Goal: Task Accomplishment & Management: Complete application form

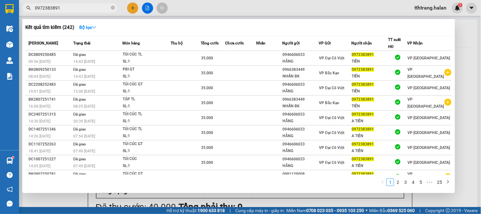
type input "0972383891"
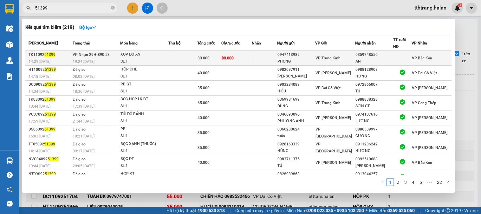
scroll to position [106, 0]
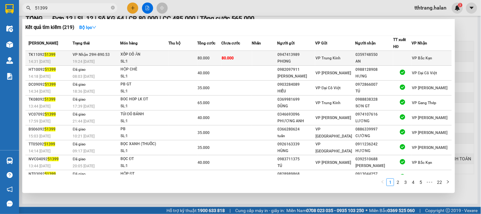
type input "51399"
click at [152, 59] on div "SL: 1" at bounding box center [144, 61] width 48 height 7
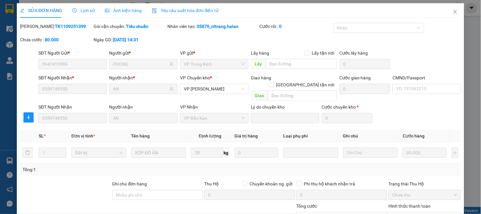
type input "0947413989"
type input "PHONG"
type input "0359748550"
type input "AN"
type input "80.000"
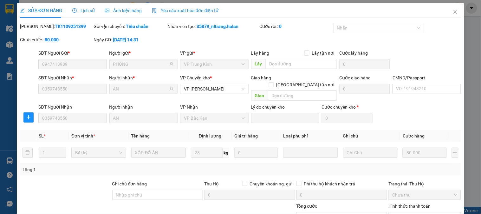
scroll to position [57, 0]
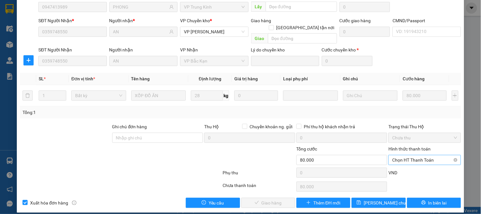
click at [414, 155] on span "Chọn HT Thanh Toán" at bounding box center [424, 160] width 65 height 10
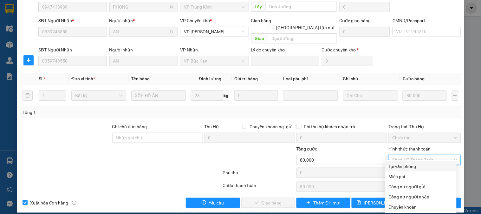
drag, startPoint x: 407, startPoint y: 164, endPoint x: 329, endPoint y: 189, distance: 81.7
click at [407, 165] on div "Tại văn phòng" at bounding box center [421, 166] width 64 height 7
type input "0"
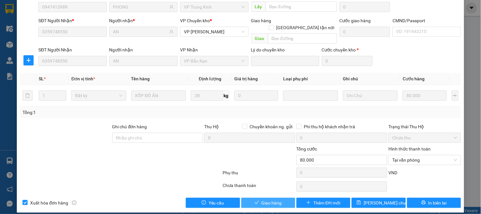
click at [250, 199] on button "Giao hàng" at bounding box center [268, 202] width 54 height 10
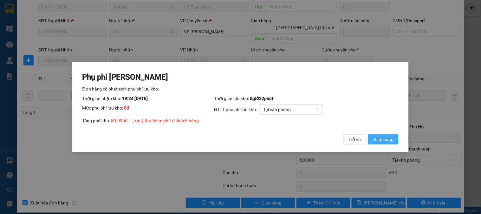
click at [389, 142] on span "Giao hàng" at bounding box center [383, 139] width 20 height 7
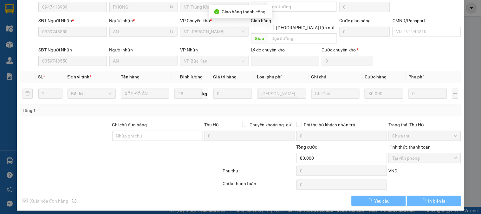
scroll to position [55, 0]
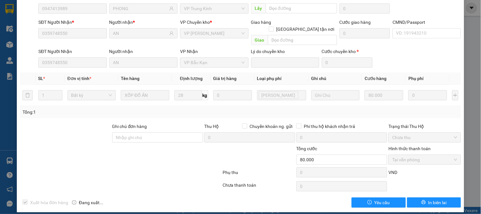
click at [245, 160] on div at bounding box center [259, 156] width 74 height 22
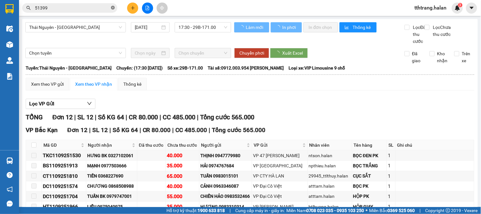
click at [114, 9] on icon "close-circle" at bounding box center [113, 8] width 4 height 4
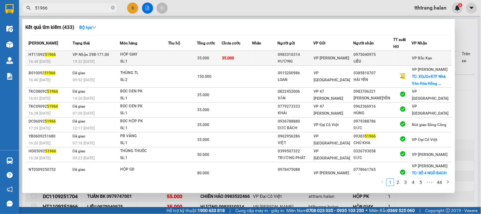
type input "51966"
click at [205, 53] on td "35.000" at bounding box center [209, 58] width 24 height 15
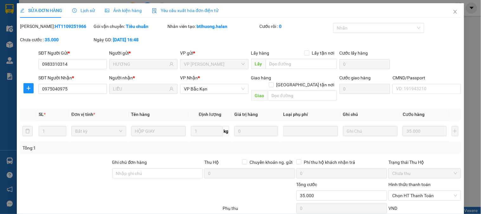
type input "0983310314"
type input "HƯƠNG"
type input "0975040975"
type input "LIỄU"
type input "35.000"
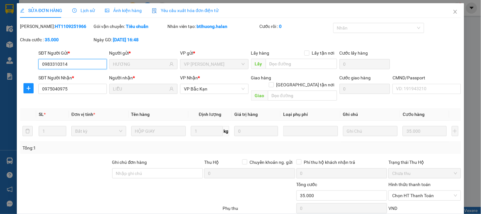
scroll to position [36, 0]
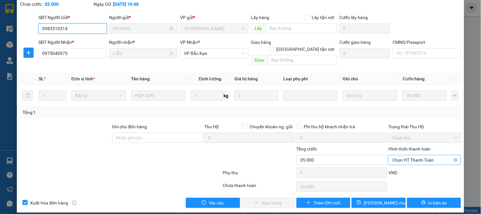
click at [423, 155] on span "Chọn HT Thanh Toán" at bounding box center [424, 160] width 65 height 10
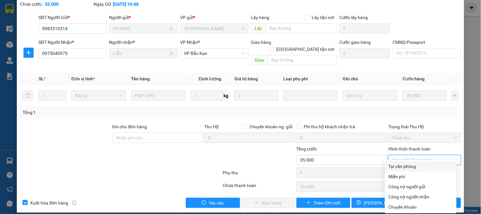
click at [417, 165] on div "Tại văn phòng" at bounding box center [421, 166] width 64 height 7
type input "0"
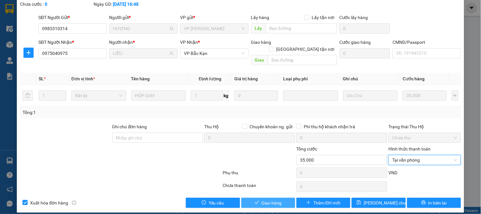
click at [269, 199] on span "Giao hàng" at bounding box center [272, 202] width 20 height 7
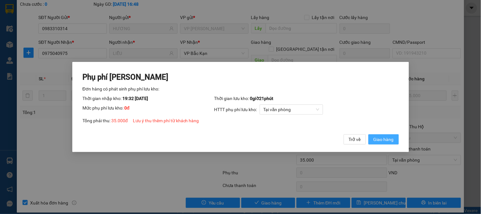
click at [385, 142] on span "Giao hàng" at bounding box center [383, 139] width 20 height 7
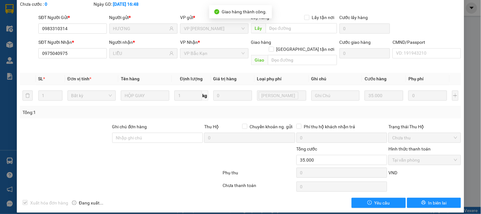
click at [144, 154] on div at bounding box center [83, 156] width 129 height 22
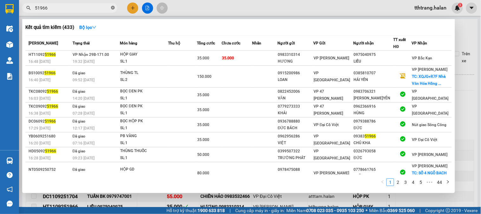
click at [113, 8] on icon "close-circle" at bounding box center [113, 8] width 4 height 4
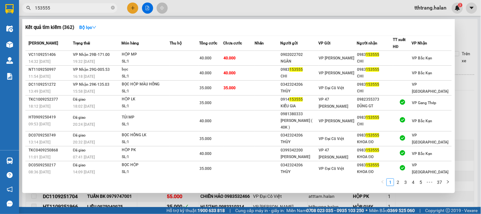
type input "153555"
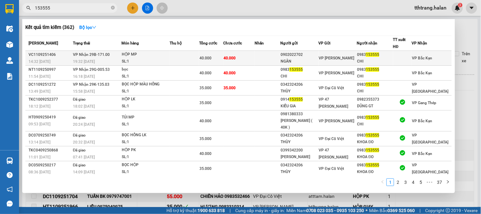
click at [255, 64] on td "40.000" at bounding box center [238, 58] width 31 height 15
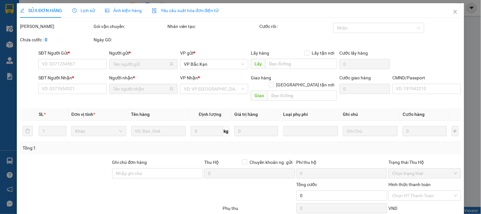
type input "0902022702"
type input "NGÂN"
type input "0983153555"
type input "CHI"
type input "40.000"
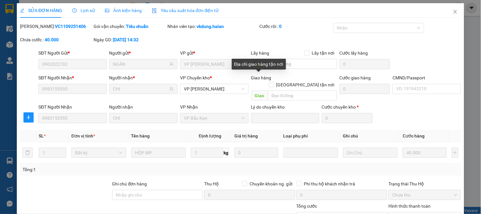
scroll to position [57, 0]
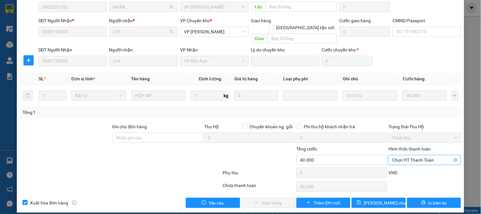
click at [428, 157] on span "Chọn HT Thanh Toán" at bounding box center [424, 160] width 65 height 10
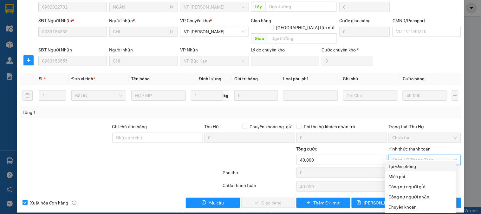
drag, startPoint x: 423, startPoint y: 163, endPoint x: 339, endPoint y: 179, distance: 85.1
click at [422, 163] on div "Tại văn phòng" at bounding box center [421, 166] width 64 height 7
type input "0"
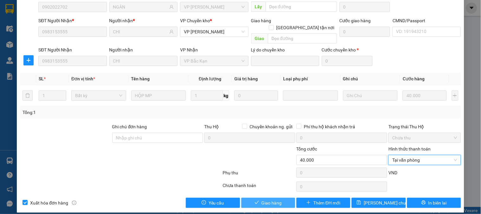
click at [273, 199] on span "Giao hàng" at bounding box center [272, 202] width 20 height 7
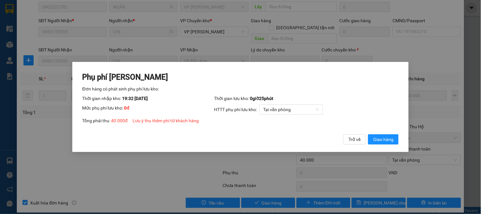
click at [368, 134] on button "Giao hàng" at bounding box center [383, 139] width 30 height 10
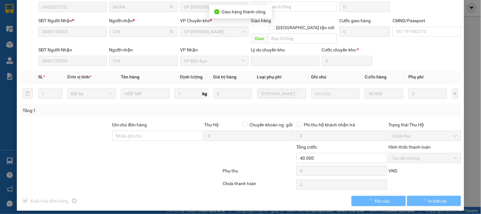
scroll to position [55, 0]
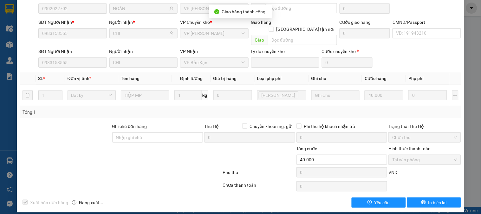
click at [195, 148] on div at bounding box center [185, 156] width 74 height 22
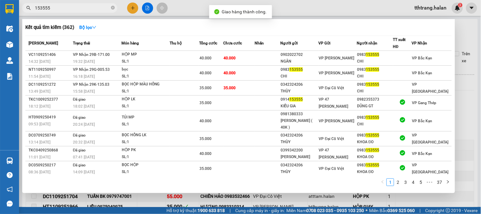
click at [86, 10] on input "153555" at bounding box center [72, 7] width 75 height 7
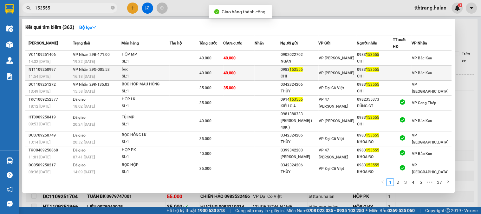
click at [118, 74] on div "16:18 [DATE]" at bounding box center [97, 76] width 48 height 7
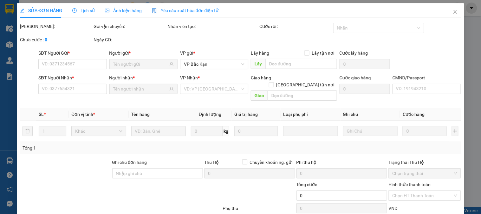
type input "0983153555"
type input "CHI"
type input "0983153555"
type input "CHI"
type input "40.000"
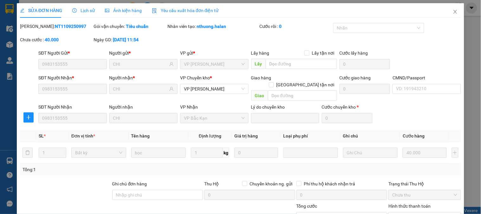
scroll to position [57, 0]
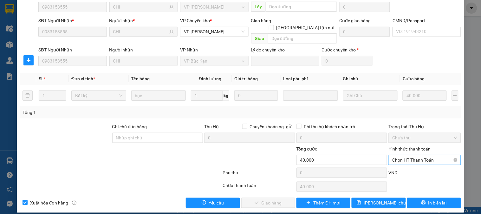
drag, startPoint x: 407, startPoint y: 150, endPoint x: 410, endPoint y: 158, distance: 9.3
click at [407, 155] on span "Chọn HT Thanh Toán" at bounding box center [424, 160] width 65 height 10
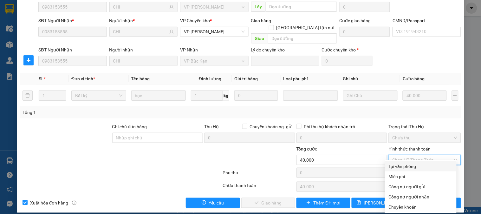
drag, startPoint x: 409, startPoint y: 163, endPoint x: 302, endPoint y: 189, distance: 109.9
click at [409, 163] on div "Tại văn phòng" at bounding box center [421, 166] width 64 height 7
type input "0"
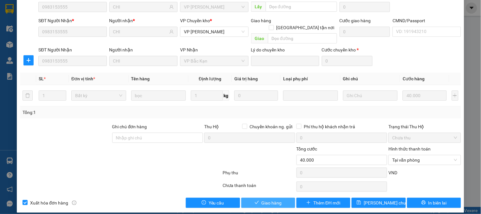
click at [282, 197] on button "Giao hàng" at bounding box center [268, 202] width 54 height 10
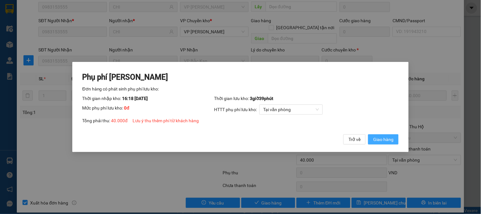
drag, startPoint x: 388, startPoint y: 143, endPoint x: 380, endPoint y: 143, distance: 7.6
click at [388, 143] on span "Giao hàng" at bounding box center [383, 139] width 20 height 7
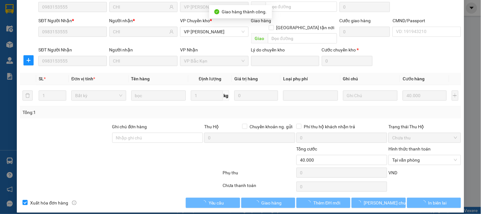
click at [175, 147] on div at bounding box center [185, 156] width 74 height 22
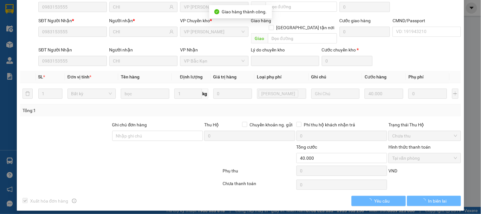
scroll to position [55, 0]
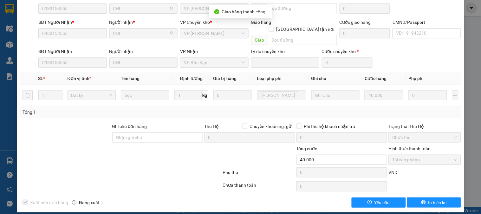
click at [170, 137] on div "Ghi chú đơn hàng" at bounding box center [157, 134] width 91 height 22
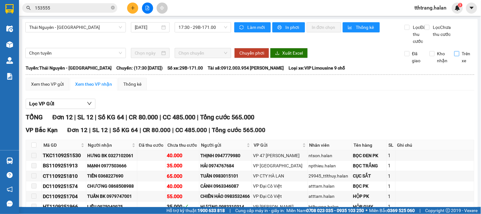
click at [454, 56] on input "Trên xe" at bounding box center [456, 53] width 5 height 5
checkbox input "true"
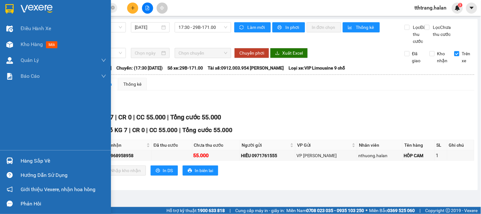
click at [7, 157] on img at bounding box center [9, 160] width 7 height 7
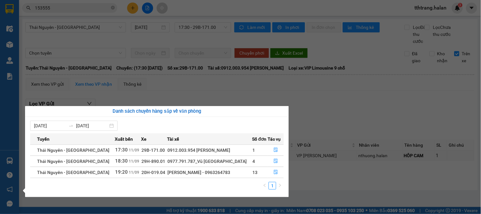
click at [324, 110] on section "Kết quả tìm kiếm ( 362 ) Bộ lọc Mã ĐH Trạng thái Món hàng Thu hộ Tổng cước Chưa…" at bounding box center [240, 107] width 481 height 214
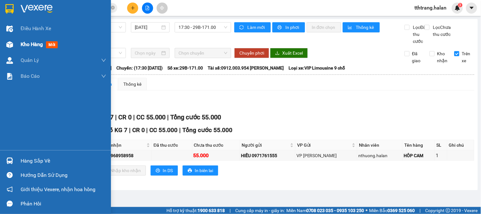
click at [10, 47] on img at bounding box center [9, 44] width 7 height 7
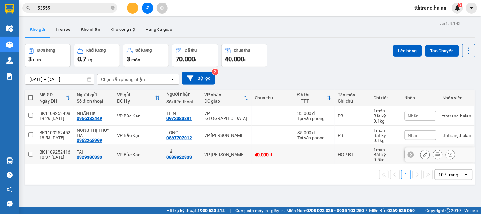
click at [327, 157] on td at bounding box center [314, 154] width 40 height 19
checkbox input "true"
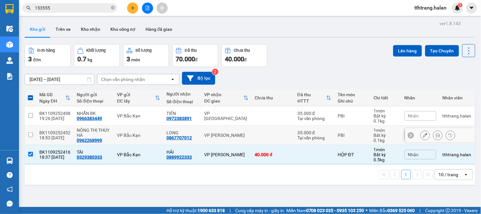
click at [299, 135] on div "35.000 đ" at bounding box center [314, 132] width 34 height 5
checkbox input "true"
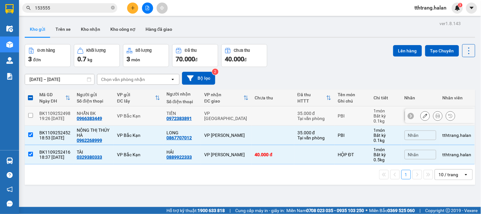
click at [231, 119] on div "VP [GEOGRAPHIC_DATA]" at bounding box center [226, 116] width 44 height 10
checkbox input "true"
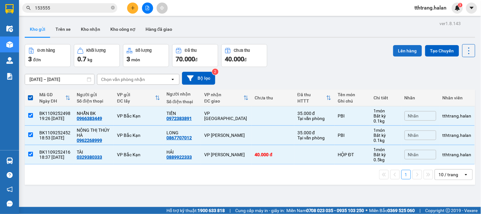
click at [402, 48] on button "Lên hàng" at bounding box center [407, 50] width 29 height 11
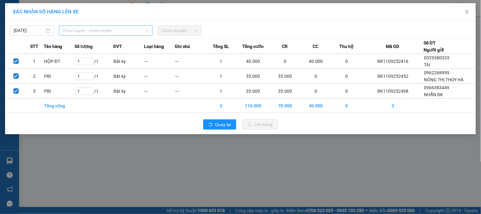
click at [111, 29] on span "Chọn tuyến - nhóm tuyến" at bounding box center [106, 31] width 86 height 10
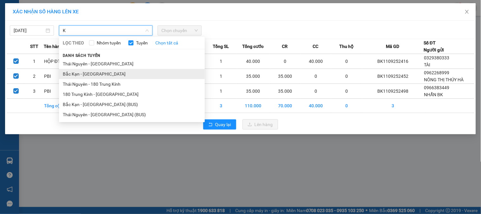
type input "K"
click at [86, 74] on li "Bắc Kạn - Thái Nguyên" at bounding box center [132, 74] width 146 height 10
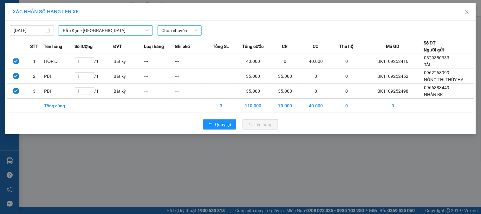
click at [174, 32] on span "Chọn chuyến" at bounding box center [179, 31] width 36 height 10
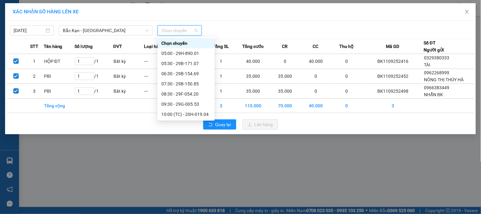
scroll to position [122, 0]
click at [164, 100] on div "19:30 - 29B-171.00" at bounding box center [185, 103] width 49 height 7
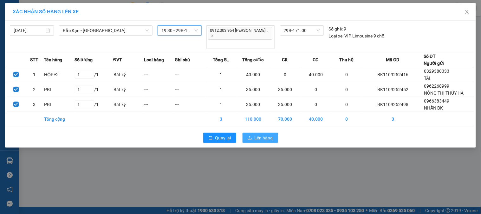
click at [262, 134] on span "Lên hàng" at bounding box center [264, 137] width 18 height 7
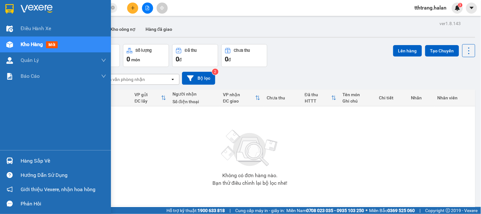
click at [13, 160] on div at bounding box center [9, 160] width 11 height 11
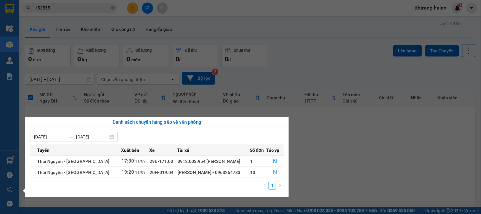
click at [338, 63] on section "Kết quả tìm kiếm ( 362 ) Bộ lọc Mã ĐH Trạng thái Món hàng Thu hộ Tổng cước Chưa…" at bounding box center [240, 107] width 481 height 214
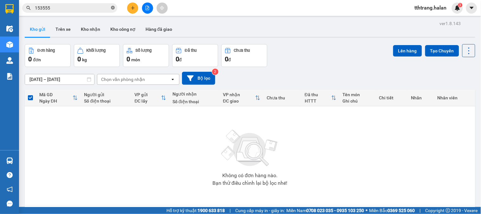
click at [112, 6] on icon "close-circle" at bounding box center [113, 8] width 4 height 4
click at [107, 6] on input "text" at bounding box center [72, 7] width 75 height 7
click at [100, 10] on input "text" at bounding box center [72, 7] width 75 height 7
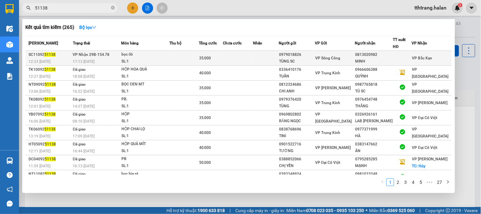
type input "51138"
click at [183, 65] on td at bounding box center [183, 58] width 29 height 15
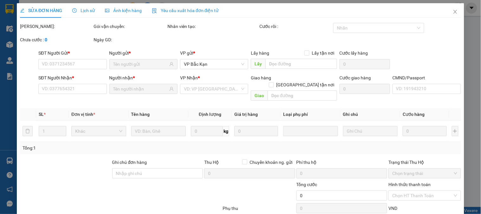
type input "0979018826"
type input "TÙNG SC"
type input "0813020982"
type input "MINH"
type input "35.000"
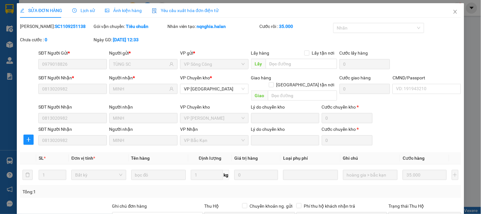
scroll to position [81, 0]
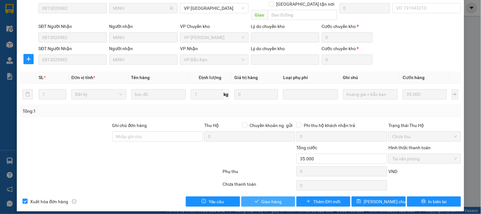
click at [268, 198] on span "Giao hàng" at bounding box center [272, 201] width 20 height 7
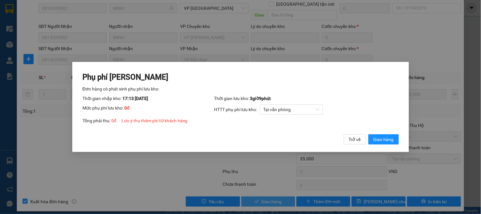
click at [368, 134] on button "Giao hàng" at bounding box center [383, 139] width 30 height 10
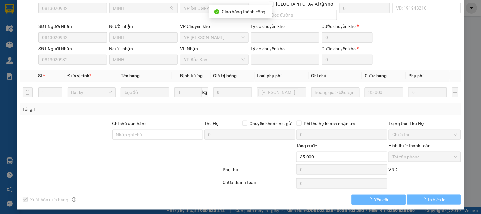
scroll to position [79, 0]
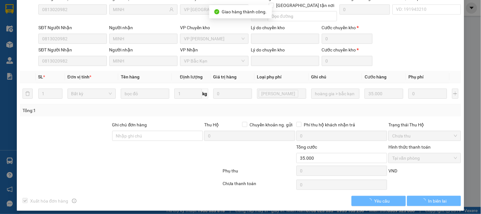
click at [166, 165] on div at bounding box center [120, 171] width 203 height 13
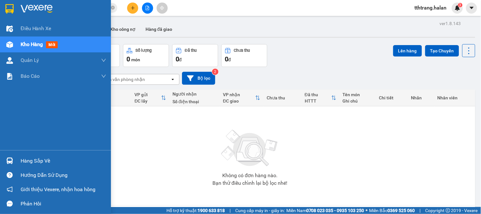
click at [0, 162] on div "Hàng sắp về" at bounding box center [55, 160] width 111 height 14
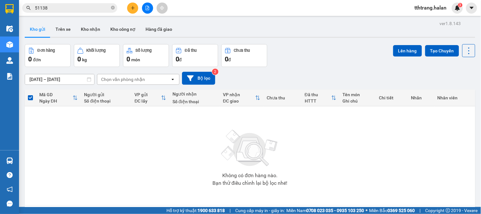
click at [395, 136] on section "Kết quả tìm kiếm ( 265 ) Bộ lọc Mã ĐH Trạng thái Món hàng Thu hộ Tổng cước Chưa…" at bounding box center [240, 107] width 481 height 214
click at [113, 7] on icon "close-circle" at bounding box center [113, 8] width 4 height 4
click at [86, 5] on input "text" at bounding box center [72, 7] width 75 height 7
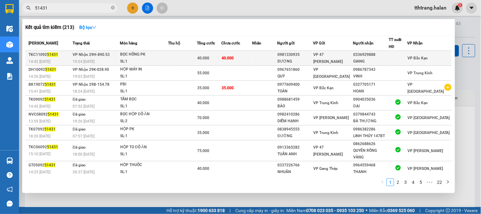
type input "51431"
click at [163, 55] on div "BỌC HỒNG PK" at bounding box center [144, 54] width 48 height 7
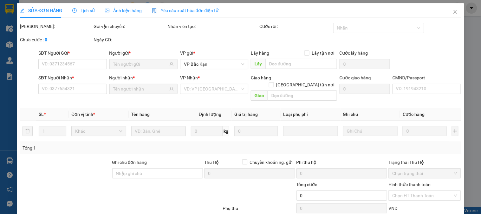
type input "0981330935"
type input "DƯƠNG"
type input "0336929888"
type input "GIANG"
type input "40.000"
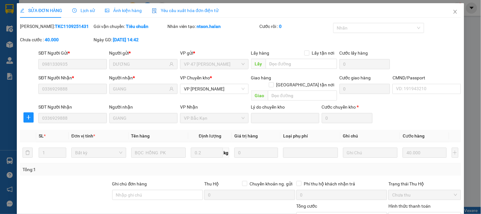
scroll to position [57, 0]
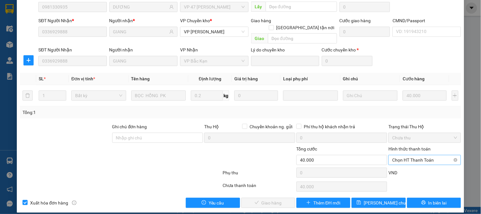
click at [419, 155] on span "Chọn HT Thanh Toán" at bounding box center [424, 160] width 65 height 10
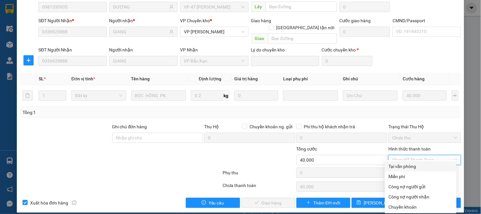
drag, startPoint x: 418, startPoint y: 163, endPoint x: 267, endPoint y: 196, distance: 155.1
click at [412, 167] on div "Tại văn phòng" at bounding box center [421, 166] width 64 height 7
type input "0"
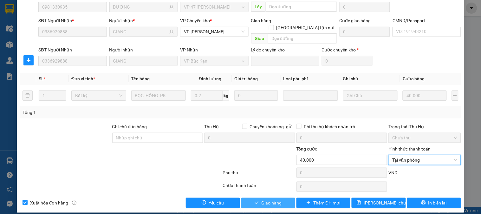
click at [262, 199] on span "Giao hàng" at bounding box center [272, 202] width 20 height 7
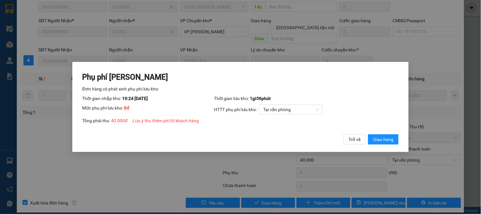
click at [368, 142] on div "Trở về Giao hàng" at bounding box center [370, 139] width 55 height 10
click at [382, 143] on span "Giao hàng" at bounding box center [383, 139] width 20 height 7
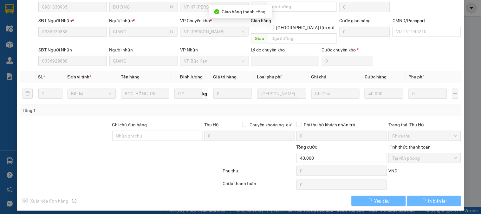
scroll to position [55, 0]
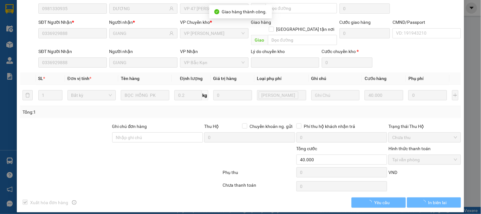
click at [129, 168] on div at bounding box center [120, 173] width 203 height 13
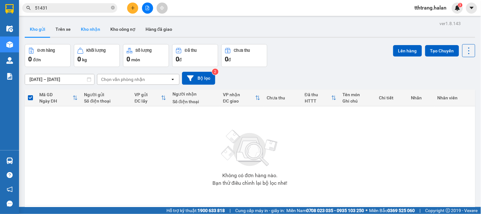
click at [90, 29] on button "Kho nhận" at bounding box center [90, 29] width 29 height 15
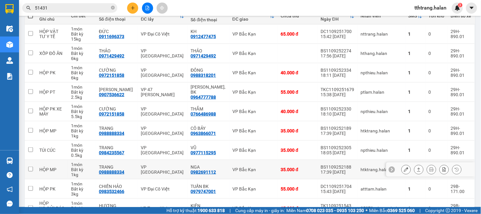
scroll to position [122, 0]
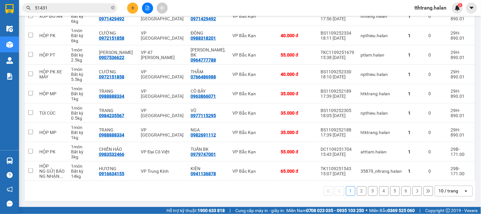
click at [443, 192] on div "10 / trang" at bounding box center [449, 191] width 20 height 6
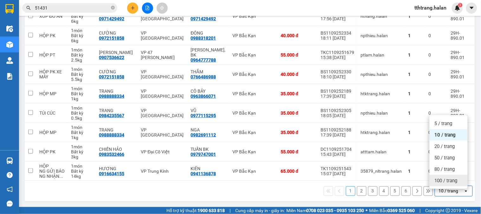
click at [444, 180] on span "100 / trang" at bounding box center [446, 180] width 23 height 6
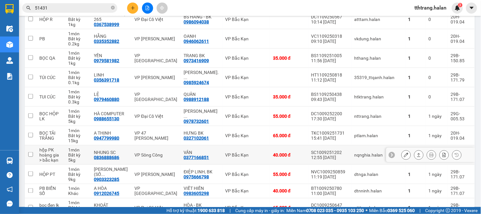
scroll to position [822, 0]
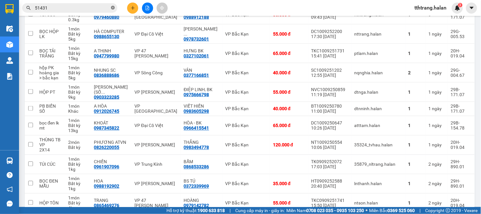
click at [111, 8] on icon "close-circle" at bounding box center [113, 8] width 4 height 4
click at [85, 11] on input "text" at bounding box center [72, 7] width 75 height 7
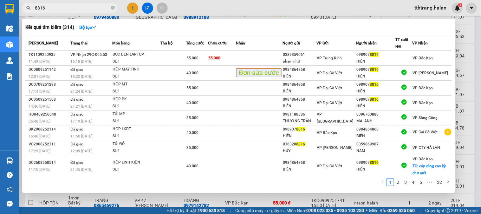
type input "8816"
click at [154, 55] on div "BOC DEN LAPTOP" at bounding box center [137, 54] width 48 height 7
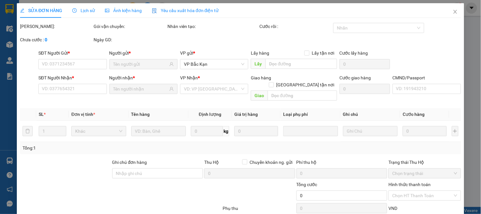
type input "0389359061"
type input "phạm như"
type input "0989078816"
type input "HIỂN"
type input "55.000"
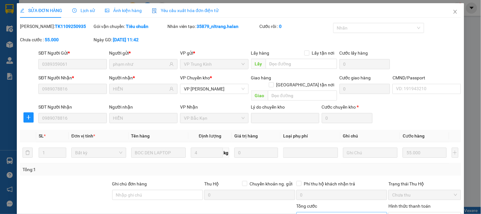
scroll to position [57, 0]
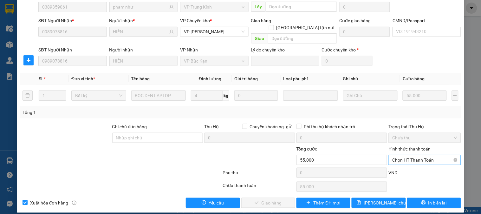
click at [397, 155] on span "Chọn HT Thanh Toán" at bounding box center [424, 160] width 65 height 10
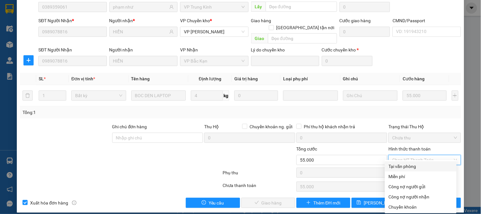
click at [399, 165] on div "Tại văn phòng" at bounding box center [421, 166] width 64 height 7
type input "0"
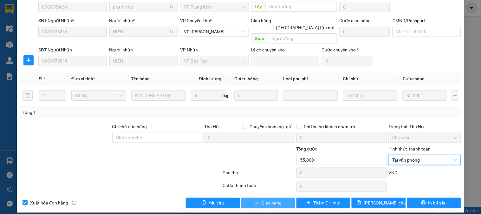
click at [263, 199] on span "Giao hàng" at bounding box center [272, 202] width 20 height 7
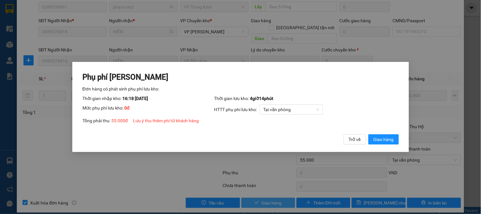
click at [368, 134] on button "Giao hàng" at bounding box center [383, 139] width 30 height 10
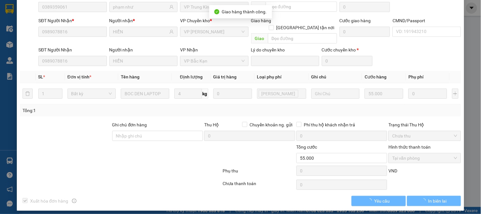
scroll to position [55, 0]
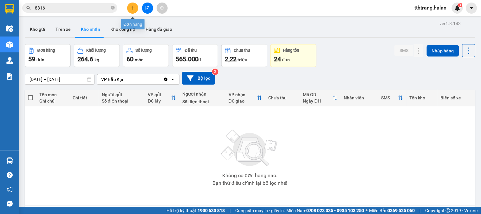
click at [135, 9] on icon "plus" at bounding box center [133, 8] width 4 height 4
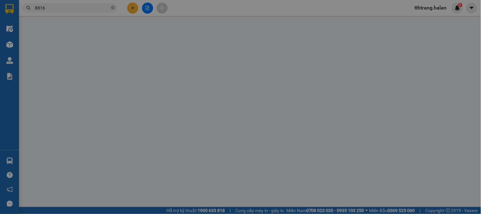
click at [134, 9] on span "Yêu cầu xuất hóa đơn điện tử" at bounding box center [104, 10] width 67 height 5
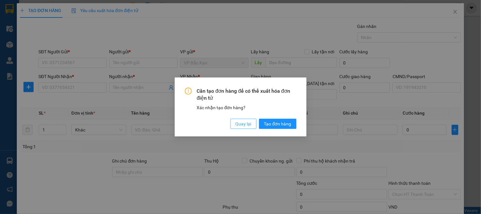
click at [251, 127] on button "Quay lại" at bounding box center [243, 124] width 26 height 10
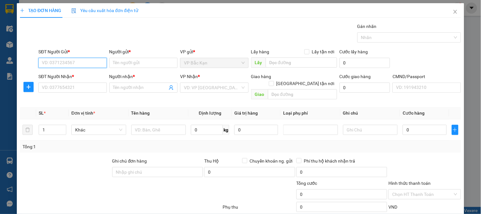
click at [92, 60] on input "SĐT Người Gửi *" at bounding box center [72, 63] width 68 height 10
click at [92, 60] on input "0969481666" at bounding box center [72, 63] width 68 height 10
type input "0969481666"
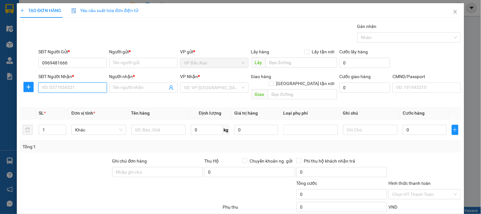
click at [83, 89] on input "SĐT Người Nhận *" at bounding box center [72, 87] width 68 height 10
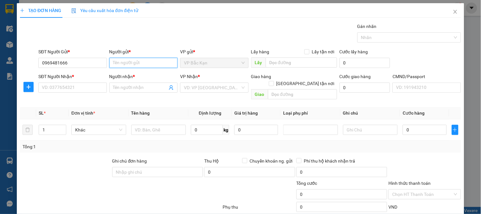
click at [125, 64] on input "Người gửi *" at bounding box center [143, 63] width 68 height 10
type input "C HỢI"
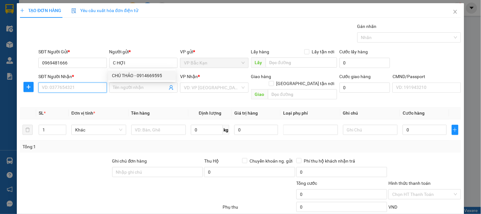
click at [87, 88] on input "SĐT Người Nhận *" at bounding box center [72, 87] width 68 height 10
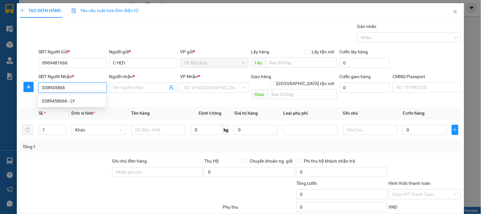
type input "0389458666"
click at [71, 100] on div "0389458666 - LY" at bounding box center [72, 100] width 60 height 7
type input "LY"
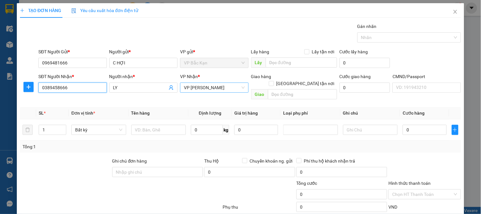
click at [205, 87] on span "VP [PERSON_NAME]" at bounding box center [214, 88] width 61 height 10
type input "0389458666"
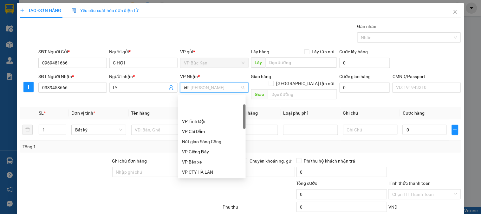
scroll to position [30, 0]
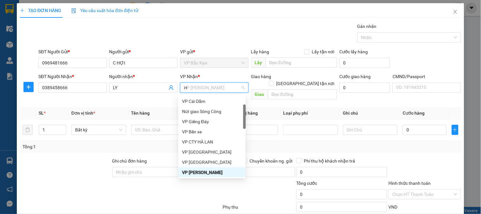
type input "HG"
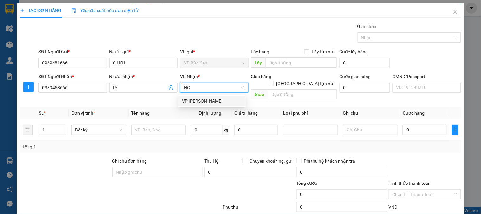
scroll to position [0, 0]
click at [206, 99] on div "VP [PERSON_NAME]" at bounding box center [212, 100] width 60 height 7
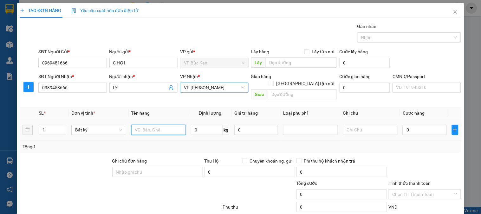
click at [169, 125] on input "text" at bounding box center [158, 130] width 55 height 10
type input "PBI"
type input "0.1"
type input "35.000"
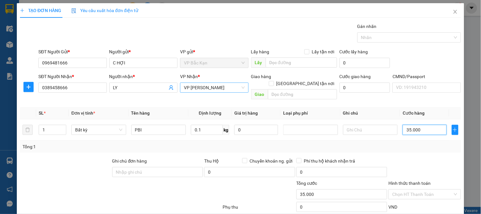
scroll to position [34, 0]
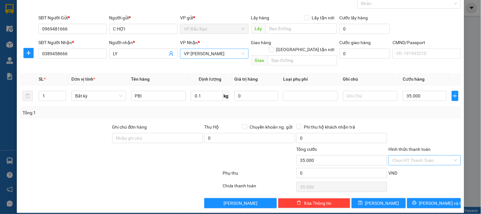
click at [419, 155] on input "Hình thức thanh toán" at bounding box center [422, 160] width 60 height 10
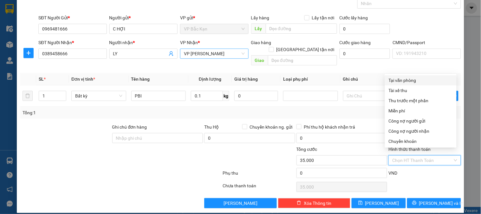
click at [411, 83] on div "Tại văn phòng" at bounding box center [421, 80] width 64 height 7
type input "0"
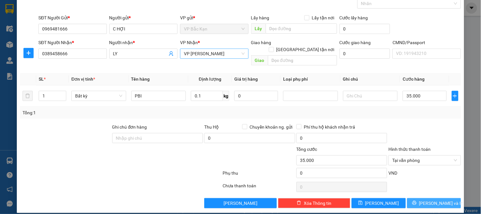
click at [432, 200] on button "Lưu và In" at bounding box center [434, 203] width 54 height 10
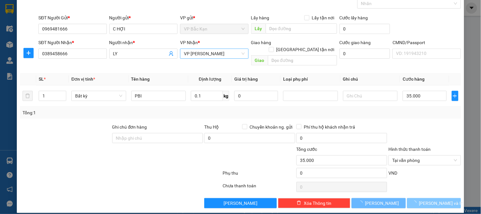
click at [431, 200] on button "Lưu và In" at bounding box center [434, 203] width 54 height 10
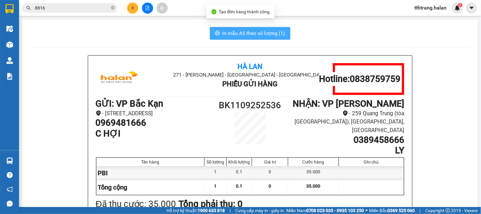
click at [259, 29] on button "In mẫu A5 theo số lượng (1)" at bounding box center [250, 33] width 81 height 13
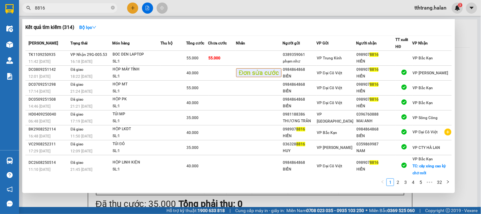
click at [80, 10] on input "8816" at bounding box center [72, 7] width 75 height 7
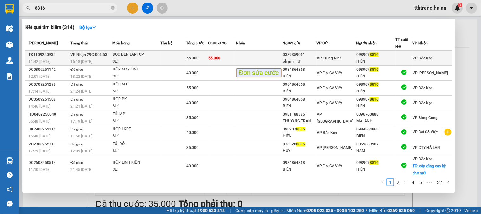
click at [151, 55] on div "BOC DEN LAPTOP" at bounding box center [137, 54] width 48 height 7
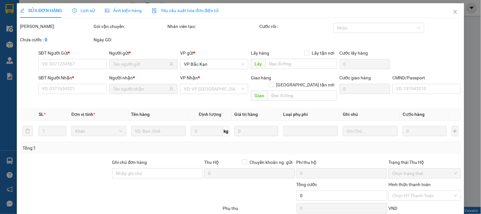
type input "0389359061"
type input "phạm như"
type input "0989078816"
type input "HIỂN"
type input "55.000"
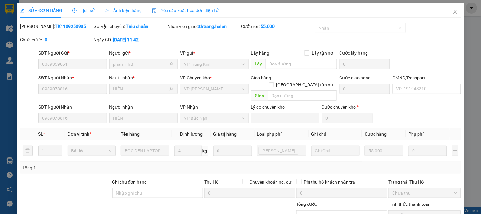
scroll to position [55, 0]
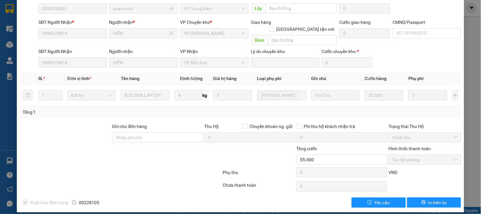
click at [179, 159] on div at bounding box center [185, 156] width 74 height 22
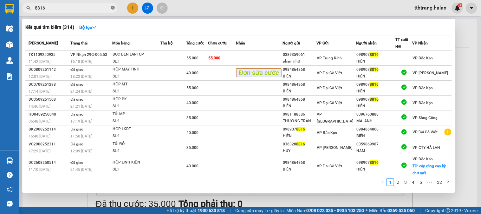
click at [112, 10] on icon "close-circle" at bounding box center [113, 8] width 4 height 4
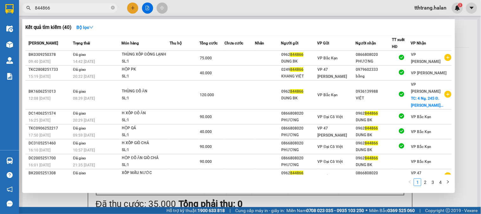
type input "844866"
click at [255, 200] on div at bounding box center [240, 107] width 481 height 214
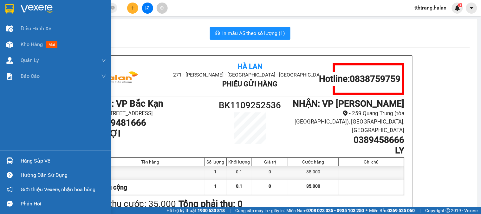
click at [11, 158] on img at bounding box center [9, 160] width 7 height 7
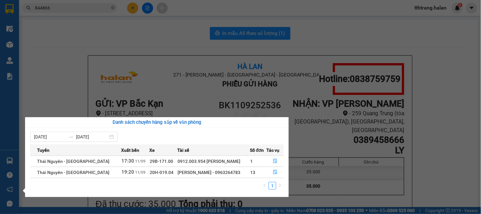
click at [80, 21] on section "Kết quả tìm kiếm ( 40 ) Bộ lọc Mã ĐH Trạng thái Món hàng Thu hộ Tổng cước Chưa …" at bounding box center [240, 107] width 481 height 214
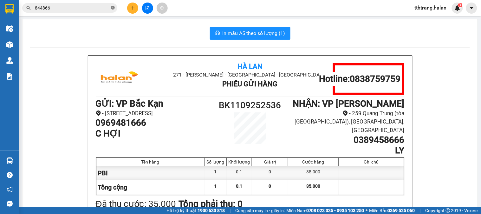
click at [113, 8] on icon "close-circle" at bounding box center [113, 8] width 4 height 4
click at [105, 10] on input "text" at bounding box center [72, 7] width 75 height 7
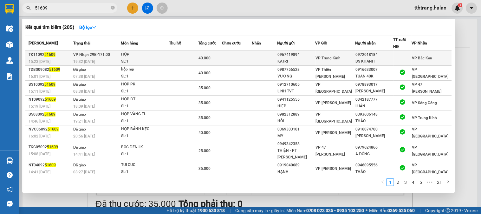
type input "51609"
click at [197, 57] on td at bounding box center [183, 58] width 29 height 15
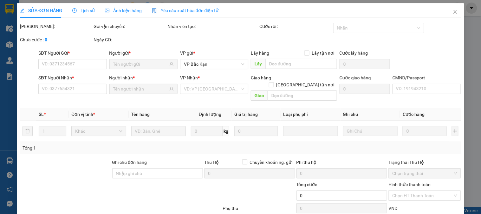
type input "0967419894"
type input "KATRI"
type input "0972018184"
type input "BS KHÁNH"
type input "40.000"
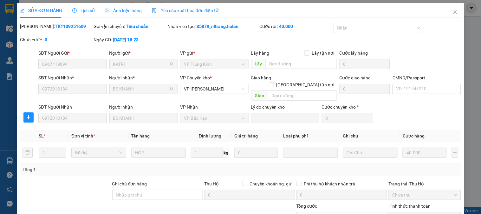
scroll to position [57, 0]
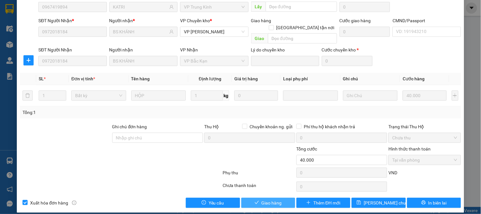
click at [269, 199] on span "Giao hàng" at bounding box center [272, 202] width 20 height 7
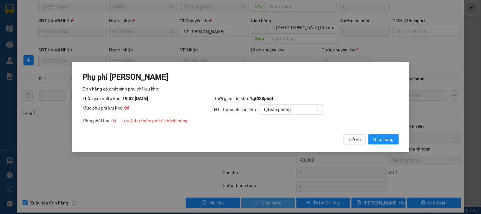
click at [368, 134] on button "Giao hàng" at bounding box center [383, 139] width 30 height 10
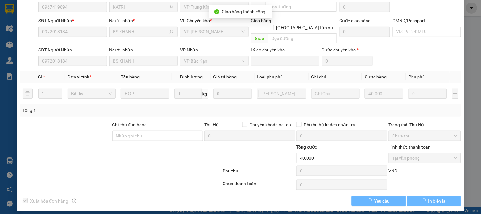
scroll to position [55, 0]
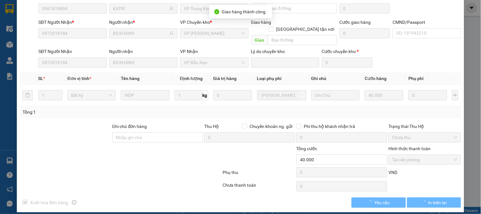
click at [225, 170] on div "Phụ thu" at bounding box center [259, 174] width 74 height 11
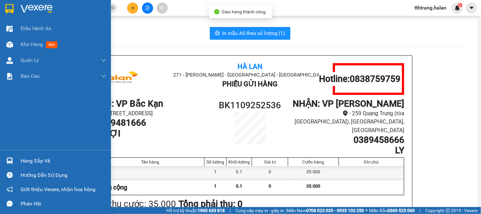
click at [7, 163] on img at bounding box center [9, 160] width 7 height 7
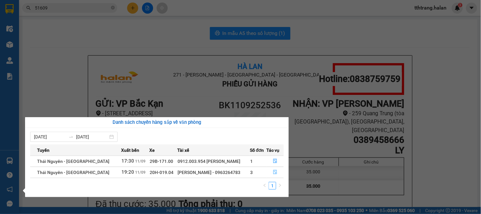
click at [273, 173] on icon "file-done" at bounding box center [275, 172] width 4 height 4
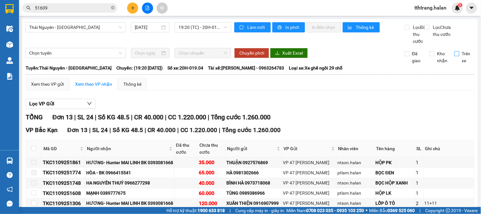
click at [454, 56] on input "Trên xe" at bounding box center [456, 53] width 5 height 5
checkbox input "true"
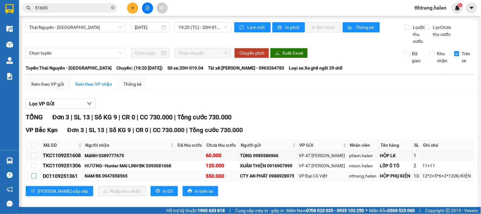
click at [34, 178] on input "checkbox" at bounding box center [33, 175] width 5 height 5
checkbox input "true"
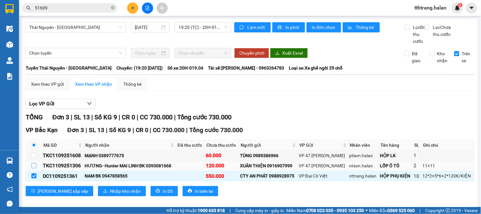
click at [34, 168] on input "checkbox" at bounding box center [33, 165] width 5 height 5
checkbox input "true"
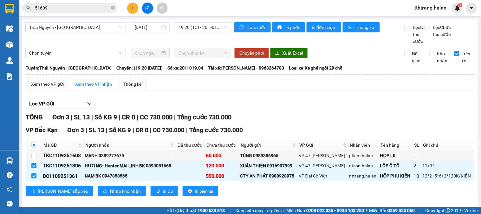
click at [101, 200] on div "VP Bắc Kạn Đơn 3 | SL 13 | Số KG 9 | CR 0 | CC 730.000 | Tổng cước 730.000 Mã G…" at bounding box center [250, 162] width 449 height 75
click at [110, 194] on span "Nhập kho nhận" at bounding box center [125, 190] width 31 height 7
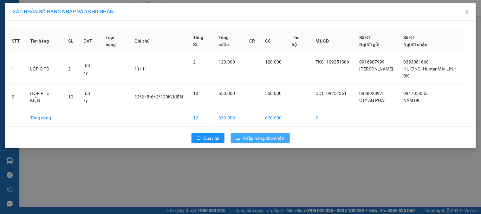
click at [273, 134] on span "Nhập hàng kho nhận" at bounding box center [264, 137] width 42 height 7
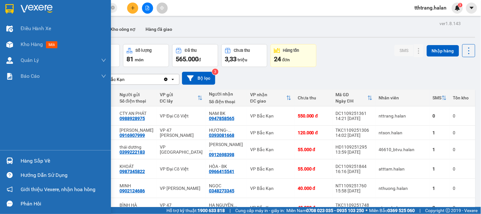
click at [15, 158] on div "Hàng sắp về" at bounding box center [55, 160] width 111 height 14
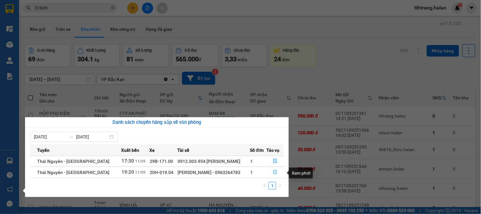
click at [273, 172] on icon "file-done" at bounding box center [275, 172] width 4 height 4
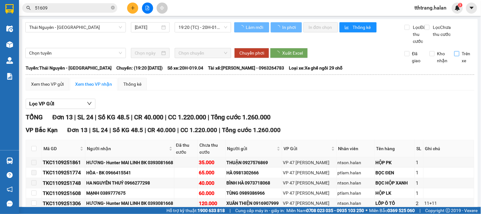
click at [454, 56] on input "Trên xe" at bounding box center [456, 53] width 5 height 5
checkbox input "true"
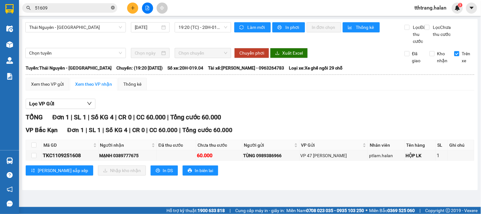
click at [113, 6] on icon "close-circle" at bounding box center [113, 8] width 4 height 4
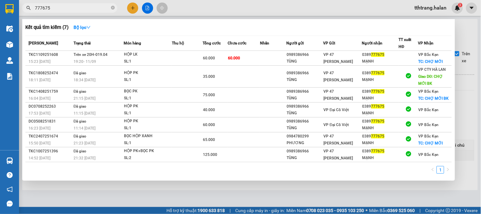
type input "777675"
click at [149, 191] on div at bounding box center [240, 107] width 481 height 214
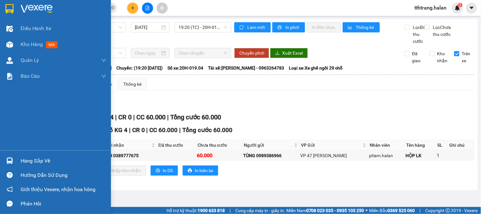
click at [11, 159] on img at bounding box center [9, 160] width 7 height 7
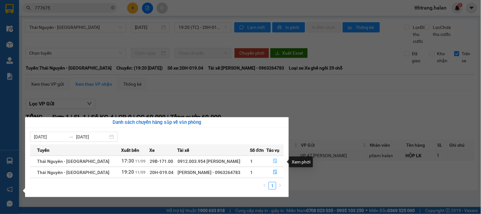
click at [275, 162] on icon "file-done" at bounding box center [275, 160] width 4 height 4
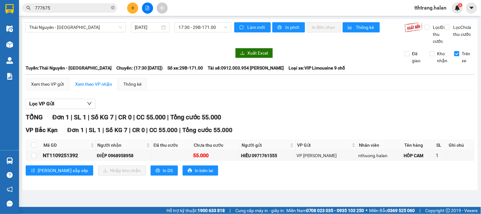
click at [323, 122] on div "TỔNG Đơn 1 | SL 1 | Số KG 7 | CR 0 | CC 55.000 | Tổng cước 55.000" at bounding box center [250, 117] width 449 height 10
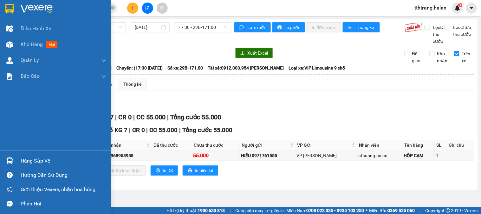
click at [11, 160] on img at bounding box center [9, 160] width 7 height 7
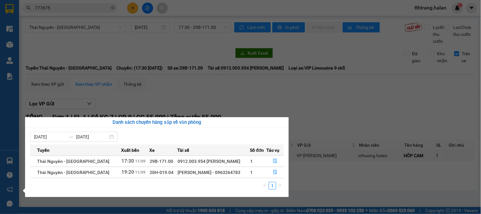
click at [114, 7] on section "Kết quả tìm kiếm ( 7 ) Bộ lọc Mã ĐH Trạng thái Món hàng Thu hộ Tổng cước Chưa c…" at bounding box center [240, 107] width 481 height 214
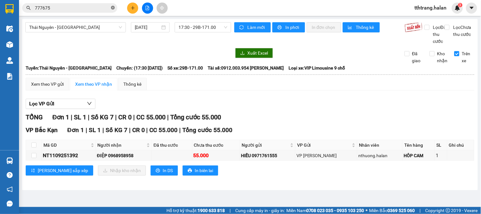
click at [113, 7] on icon "close-circle" at bounding box center [113, 8] width 4 height 4
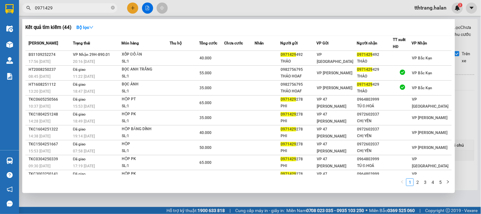
type input "0971429"
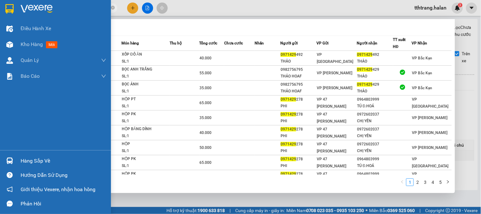
click at [17, 156] on div "Hàng sắp về" at bounding box center [55, 160] width 111 height 14
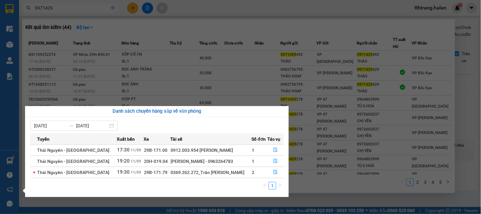
click at [277, 64] on section "Kết quả tìm kiếm ( 44 ) Bộ lọc Mã ĐH Trạng thái Món hàng Thu hộ Tổng cước Chưa …" at bounding box center [240, 107] width 481 height 214
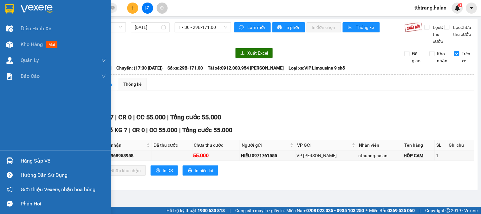
drag, startPoint x: 10, startPoint y: 157, endPoint x: 17, endPoint y: 156, distance: 7.6
click at [10, 156] on div at bounding box center [9, 160] width 11 height 11
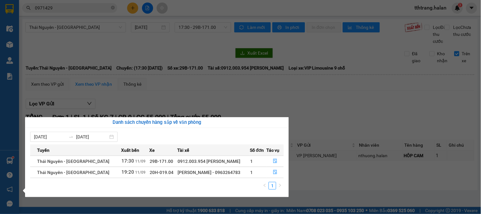
click at [350, 128] on section "Kết quả tìm kiếm ( 44 ) Bộ lọc Mã ĐH Trạng thái Món hàng Thu hộ Tổng cước Chưa …" at bounding box center [240, 107] width 481 height 214
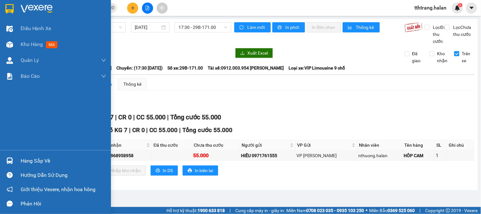
click at [10, 164] on div at bounding box center [9, 160] width 11 height 11
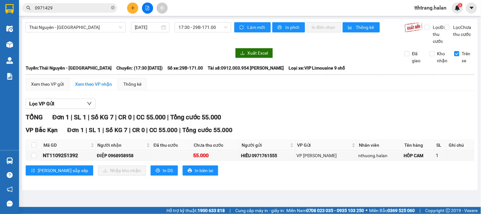
click at [226, 97] on section "Kết quả tìm kiếm ( 44 ) Bộ lọc Mã ĐH Trạng thái Món hàng Thu hộ Tổng cước Chưa …" at bounding box center [240, 107] width 481 height 214
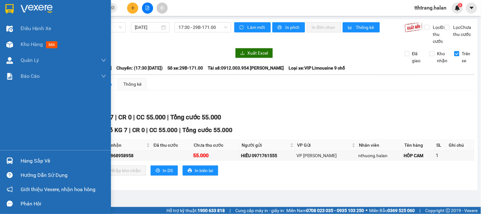
click at [11, 162] on img at bounding box center [9, 160] width 7 height 7
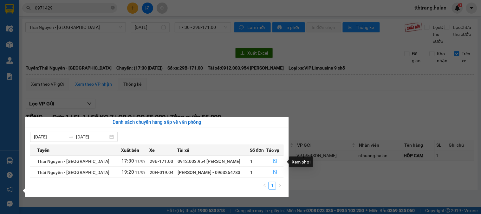
click at [275, 159] on icon "file-done" at bounding box center [275, 160] width 4 height 4
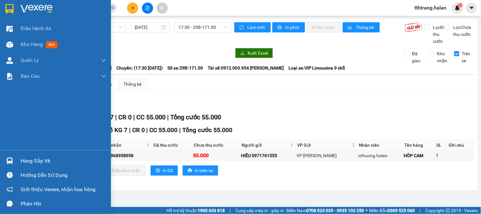
click at [11, 168] on div "Hướng dẫn sử dụng" at bounding box center [55, 175] width 111 height 14
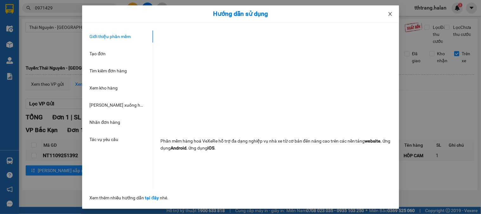
click at [390, 14] on icon "close" at bounding box center [389, 14] width 3 height 4
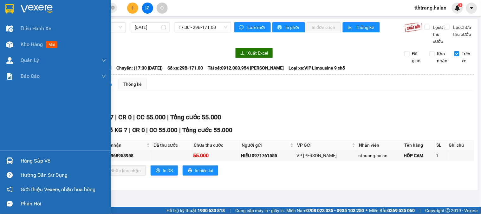
click at [0, 161] on div "Hàng sắp về" at bounding box center [55, 160] width 111 height 14
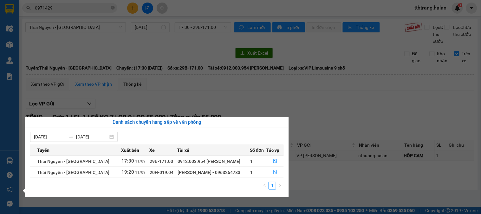
click at [359, 114] on section "Kết quả tìm kiếm ( 44 ) Bộ lọc Mã ĐH Trạng thái Món hàng Thu hộ Tổng cước Chưa …" at bounding box center [240, 107] width 481 height 214
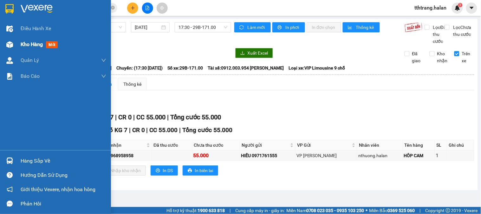
click at [21, 45] on span "Kho hàng" at bounding box center [32, 44] width 22 height 6
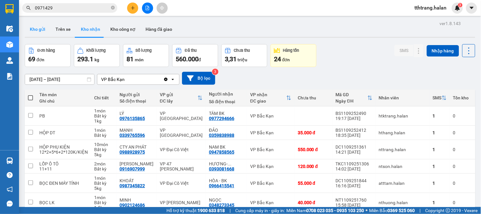
click at [40, 32] on button "Kho gửi" at bounding box center [38, 29] width 26 height 15
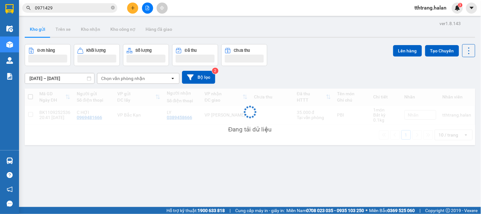
click at [36, 28] on button "Kho gửi" at bounding box center [38, 29] width 26 height 15
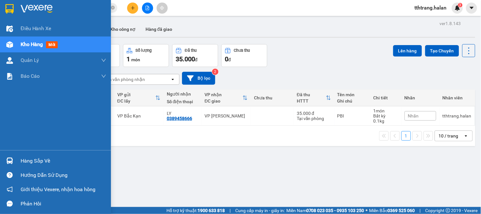
click at [11, 164] on div at bounding box center [9, 160] width 11 height 11
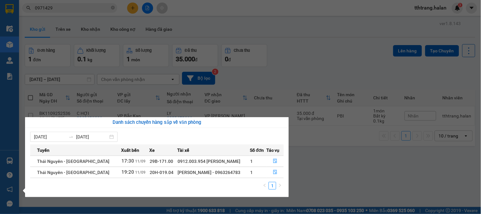
click at [363, 165] on section "Kết quả tìm kiếm ( 44 ) Bộ lọc Mã ĐH Trạng thái Món hàng Thu hộ Tổng cước Chưa …" at bounding box center [240, 107] width 481 height 214
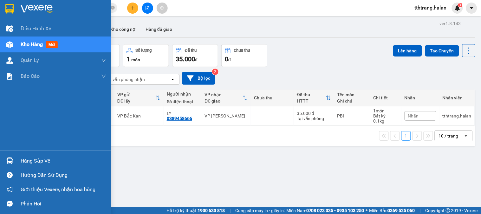
click at [16, 160] on div "Hàng sắp về" at bounding box center [55, 160] width 111 height 14
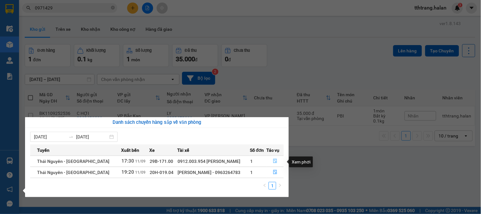
click at [275, 161] on icon "file-done" at bounding box center [275, 160] width 4 height 4
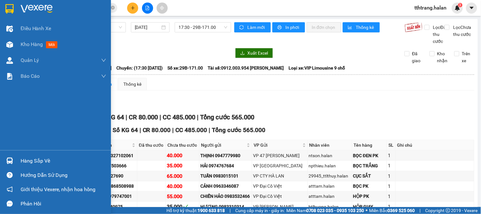
click at [10, 157] on img at bounding box center [9, 160] width 7 height 7
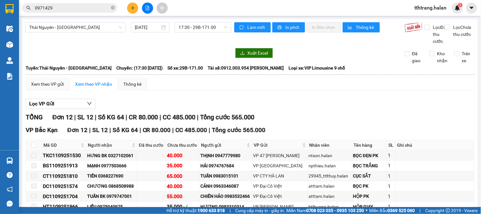
click at [325, 126] on section "Kết quả tìm kiếm ( 44 ) Bộ lọc Mã ĐH Trạng thái Món hàng Thu hộ Tổng cước Chưa …" at bounding box center [240, 107] width 481 height 214
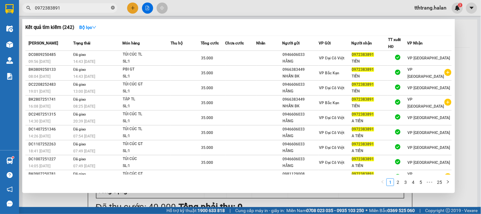
click at [113, 7] on icon "close-circle" at bounding box center [113, 8] width 4 height 4
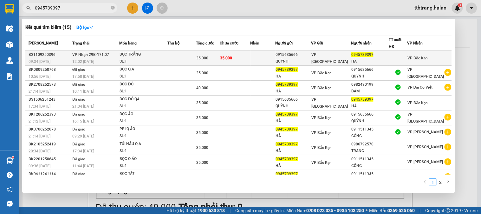
type input "0945739397"
click at [174, 55] on td at bounding box center [181, 58] width 29 height 15
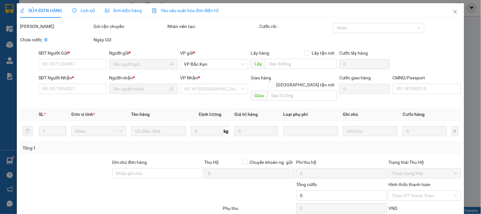
type input "0915635666"
type input "QUỲNH"
type input "0945739397"
type input "HÀ"
type input "35.000"
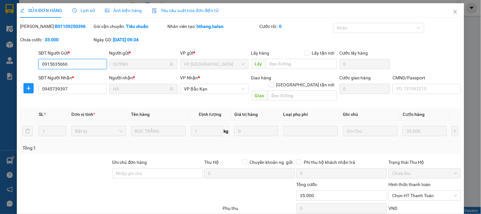
scroll to position [36, 0]
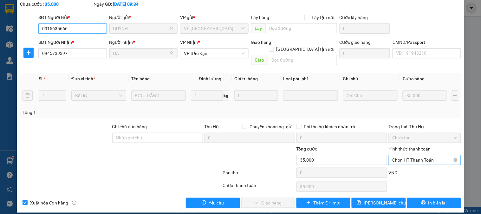
click at [408, 155] on span "Chọn HT Thanh Toán" at bounding box center [424, 160] width 65 height 10
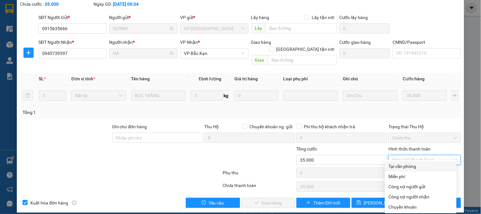
click at [410, 163] on div "Tại văn phòng" at bounding box center [421, 166] width 64 height 7
type input "0"
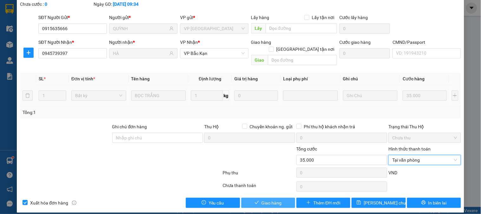
click at [278, 199] on span "Giao hàng" at bounding box center [272, 202] width 20 height 7
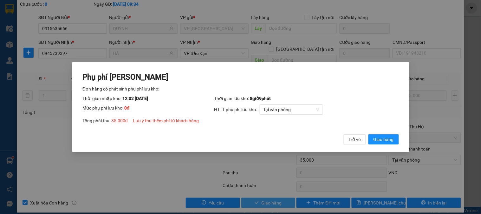
click at [368, 134] on button "Giao hàng" at bounding box center [383, 139] width 30 height 10
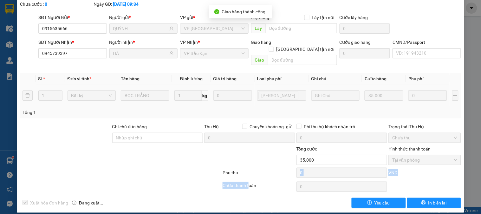
click at [245, 173] on div "Total Paid Fee 35.000 Total UnPaid Fee 0 Cash Collection Total Fee Mã ĐH: BS110…" at bounding box center [240, 97] width 441 height 220
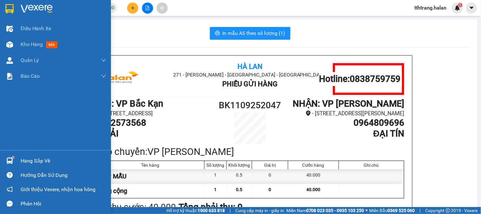
click at [36, 166] on div "Hàng sắp về" at bounding box center [55, 160] width 111 height 14
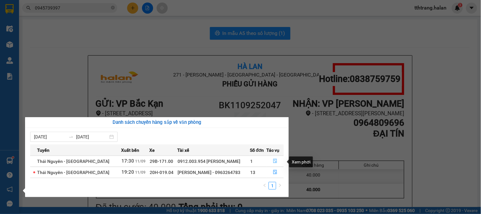
click at [273, 162] on icon "file-done" at bounding box center [275, 160] width 4 height 4
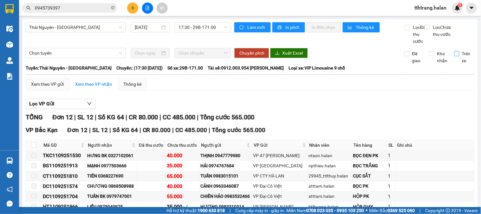
click at [454, 56] on input "Trên xe" at bounding box center [456, 53] width 5 height 5
checkbox input "true"
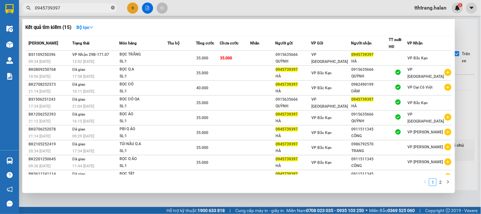
click at [113, 8] on icon "close-circle" at bounding box center [113, 8] width 4 height 4
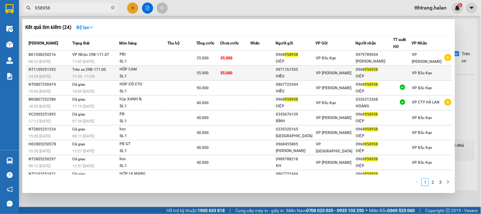
type input "958958"
click at [86, 74] on span "17:30 [DATE]" at bounding box center [83, 76] width 23 height 4
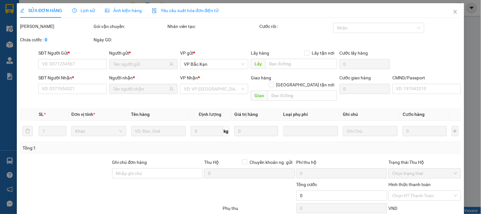
type input "0971761555"
type input "HIẾU"
type input "0968958958"
type input "ĐIỆP"
type input "55.000"
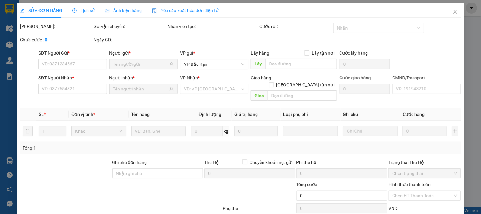
type input "55.000"
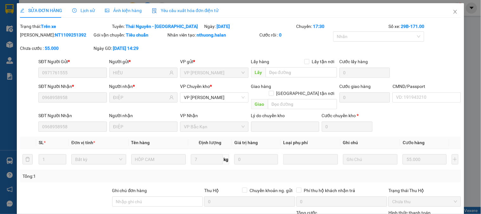
click at [81, 14] on div "Lịch sử" at bounding box center [83, 10] width 23 height 15
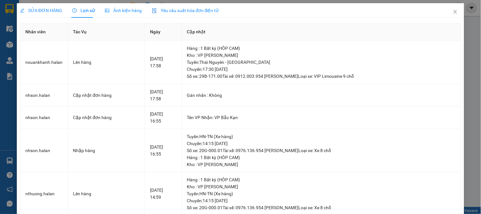
click at [47, 10] on span "SỬA ĐƠN HÀNG" at bounding box center [41, 10] width 42 height 5
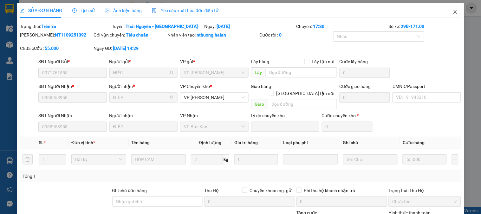
click at [453, 11] on icon "close" at bounding box center [455, 11] width 5 height 5
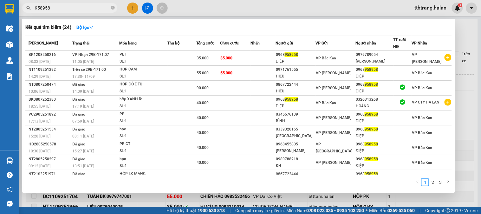
click at [77, 9] on input "958958" at bounding box center [72, 7] width 75 height 7
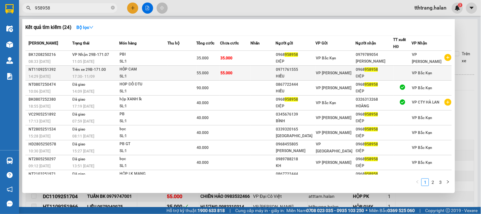
click at [153, 72] on div "HÔP CAM" at bounding box center [144, 69] width 48 height 7
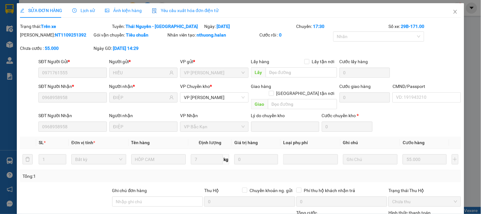
click at [90, 10] on span "Lịch sử" at bounding box center [83, 10] width 23 height 5
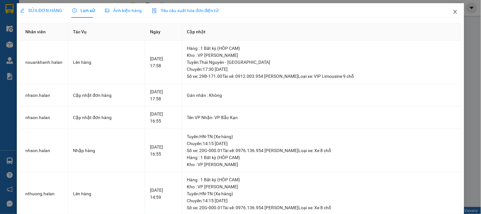
click at [453, 14] on icon "close" at bounding box center [455, 11] width 5 height 5
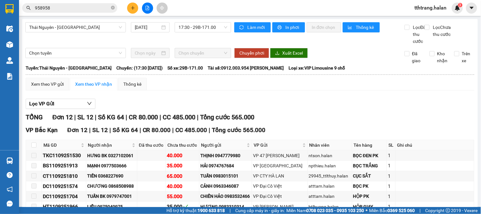
click at [112, 7] on icon "close-circle" at bounding box center [113, 8] width 4 height 4
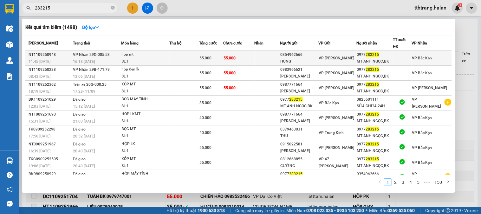
type input "283215"
click at [203, 58] on span "55.000" at bounding box center [205, 58] width 12 height 4
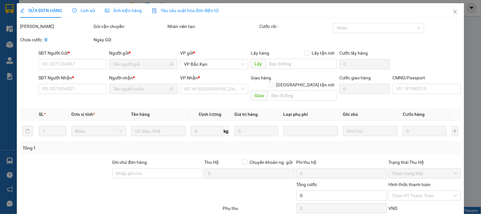
type input "0354962666"
type input "HÙNG"
type input "0977283215"
type input "MT ANH NGỌC,BK"
type input "55.000"
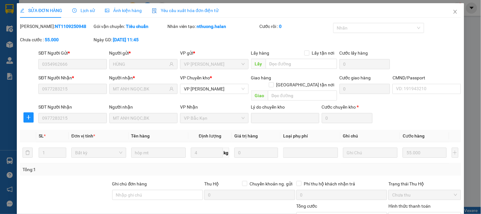
scroll to position [57, 0]
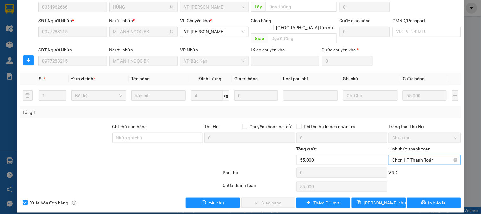
click at [418, 155] on span "Chọn HT Thanh Toán" at bounding box center [424, 160] width 65 height 10
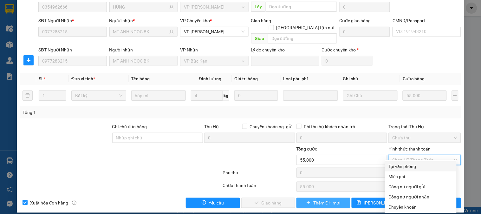
drag, startPoint x: 411, startPoint y: 164, endPoint x: 295, endPoint y: 194, distance: 119.9
click at [404, 166] on div "Tại văn phòng" at bounding box center [421, 166] width 64 height 7
type input "0"
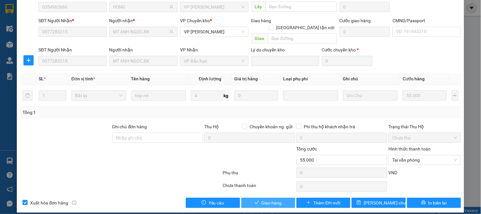
click at [289, 197] on button "Giao hàng" at bounding box center [268, 202] width 54 height 10
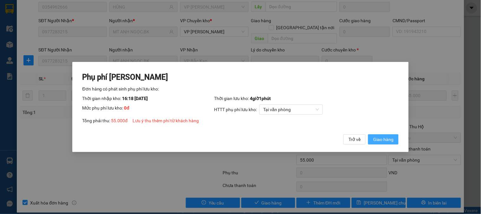
click at [382, 144] on button "Giao hàng" at bounding box center [383, 139] width 30 height 10
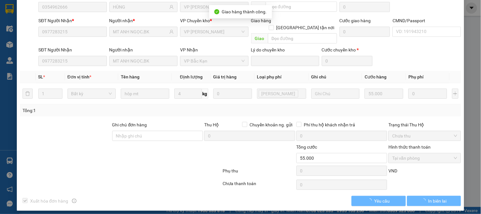
scroll to position [55, 0]
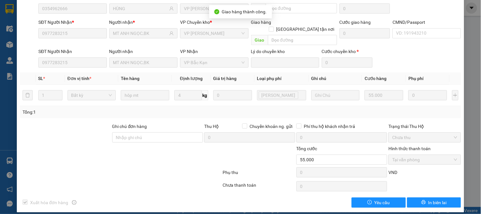
drag, startPoint x: 141, startPoint y: 173, endPoint x: 163, endPoint y: 188, distance: 27.0
click at [141, 173] on div "Total Paid Fee 55.000 Total UnPaid Fee 0 Cash Collection Total Fee Mã ĐH: NT110…" at bounding box center [240, 87] width 441 height 240
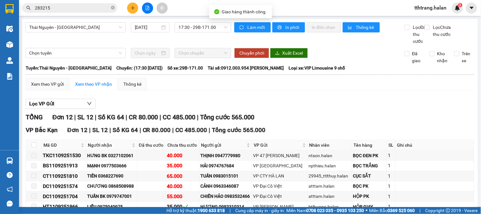
click at [74, 7] on input "283215" at bounding box center [72, 7] width 75 height 7
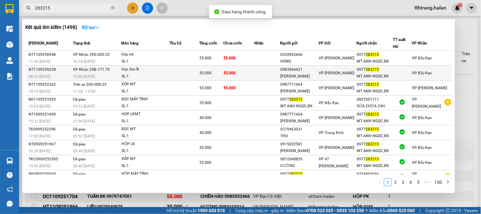
click at [149, 72] on div "hôp đen lk" at bounding box center [146, 69] width 48 height 7
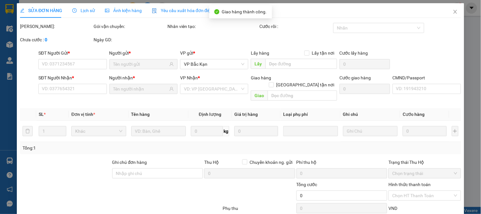
type input "0983966621"
type input "[PERSON_NAME]"
type input "0977283215"
type input "MT ANH NGỌC,BK"
type input "55.000"
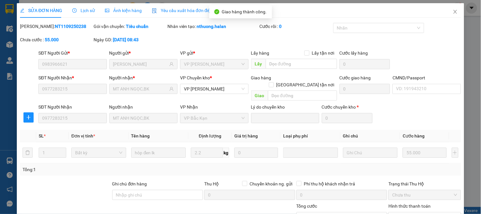
scroll to position [57, 0]
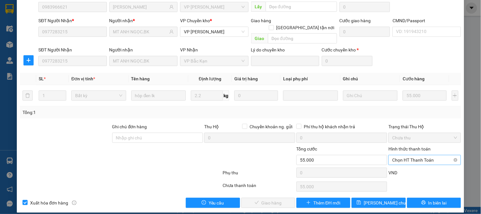
click at [420, 155] on span "Chọn HT Thanh Toán" at bounding box center [424, 160] width 65 height 10
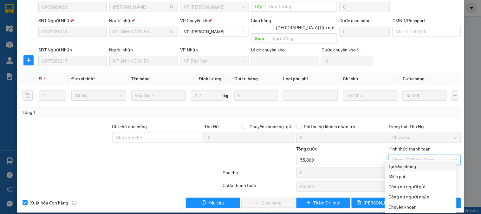
click at [407, 167] on div "Tại văn phòng" at bounding box center [421, 166] width 64 height 7
type input "0"
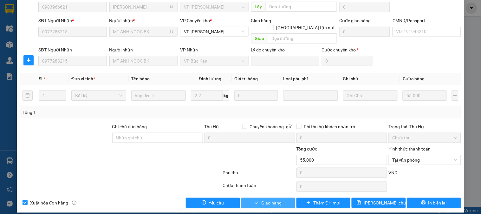
click at [265, 199] on span "Giao hàng" at bounding box center [272, 202] width 20 height 7
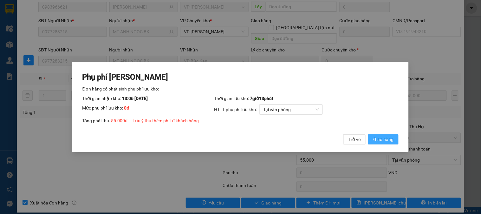
click at [375, 144] on button "Giao hàng" at bounding box center [383, 139] width 30 height 10
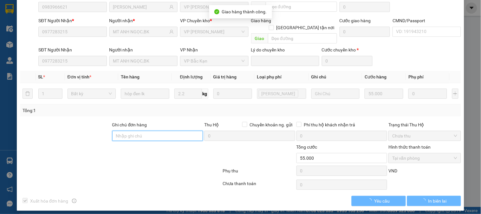
scroll to position [55, 0]
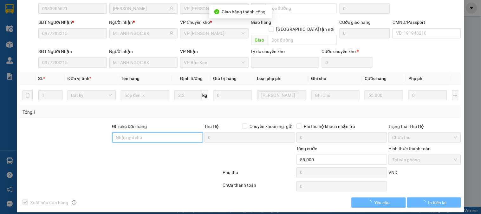
click at [125, 135] on input "Ghi chú đơn hàng" at bounding box center [157, 137] width 91 height 10
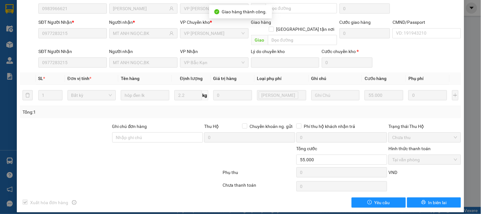
click at [100, 26] on div "SĐT Người Nhận *" at bounding box center [72, 22] width 68 height 7
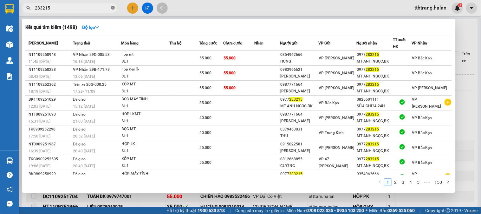
click at [113, 6] on icon "close-circle" at bounding box center [113, 8] width 4 height 4
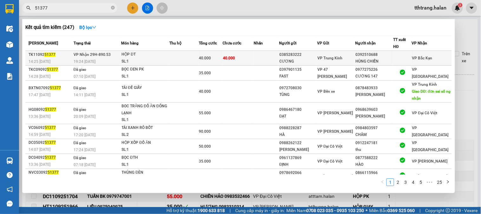
type input "51377"
click at [165, 64] on div "SL: 1" at bounding box center [146, 61] width 48 height 7
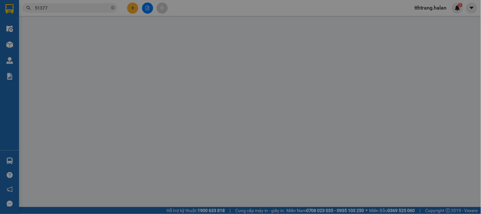
type input "0385283222"
type input "CƯƠNG"
type input "0392510688"
type input "HÙNG CHIẾN"
type input "40.000"
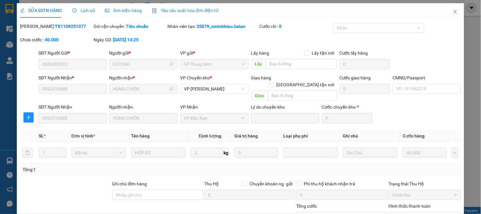
scroll to position [57, 0]
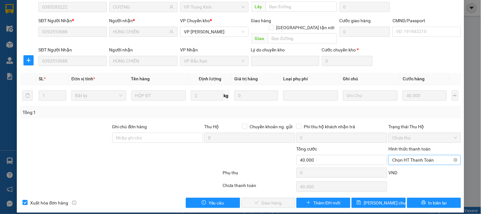
click at [422, 157] on span "Chọn HT Thanh Toán" at bounding box center [424, 160] width 65 height 10
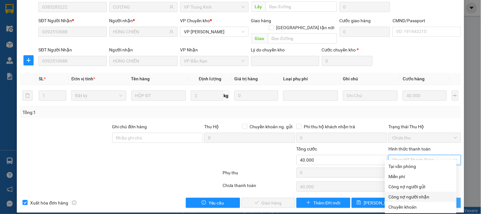
click at [422, 195] on div "Công nợ người nhận" at bounding box center [421, 196] width 64 height 7
type input "0"
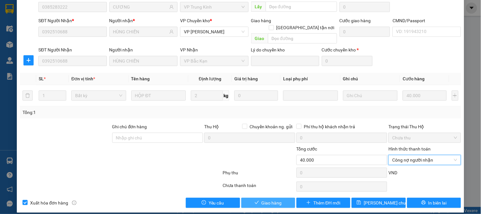
click at [268, 200] on button "Giao hàng" at bounding box center [268, 202] width 54 height 10
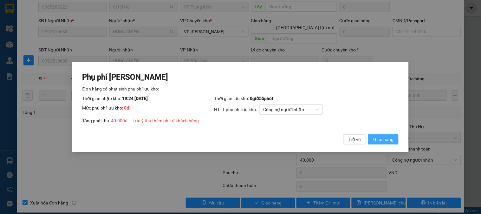
click at [384, 143] on span "Giao hàng" at bounding box center [383, 139] width 20 height 7
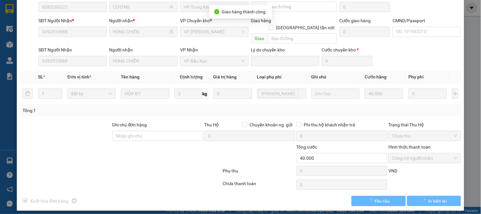
scroll to position [55, 0]
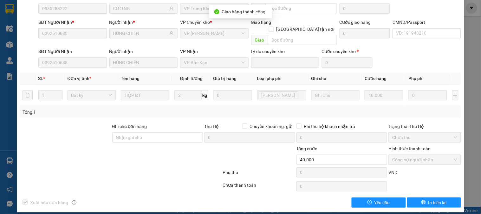
click at [229, 158] on div at bounding box center [259, 156] width 74 height 22
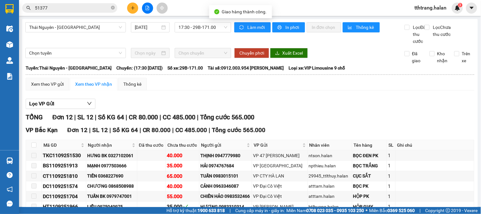
click at [113, 8] on icon "close-circle" at bounding box center [113, 8] width 4 height 4
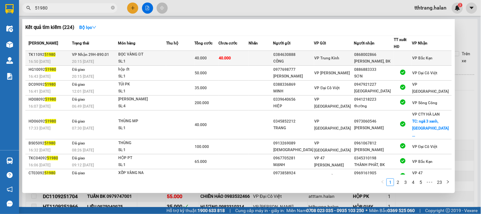
type input "51980"
click at [148, 59] on div "SL: 1" at bounding box center [142, 61] width 48 height 7
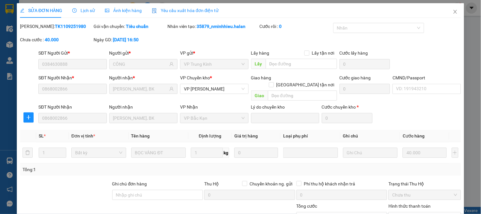
type input "0384630888"
type input "CÔNG"
type input "0868002866"
type input "[PERSON_NAME], BK"
type input "40.000"
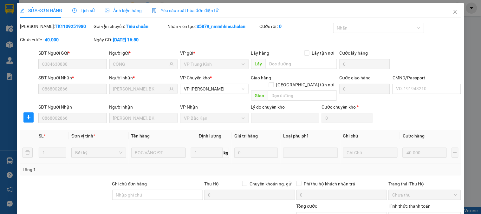
scroll to position [57, 0]
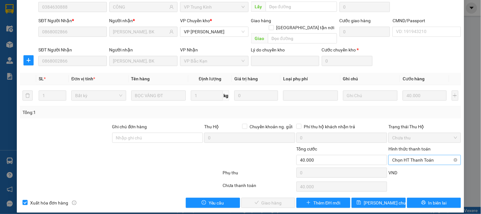
click at [444, 156] on span "Chọn HT Thanh Toán" at bounding box center [424, 160] width 65 height 10
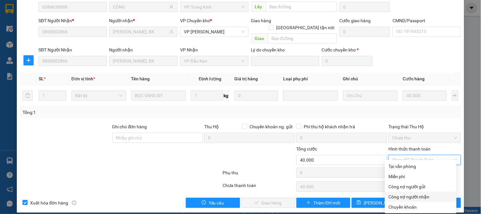
click at [424, 197] on div "Công nợ người nhận" at bounding box center [421, 196] width 64 height 7
type input "0"
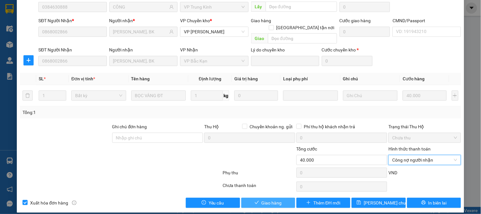
click at [271, 199] on span "Giao hàng" at bounding box center [272, 202] width 20 height 7
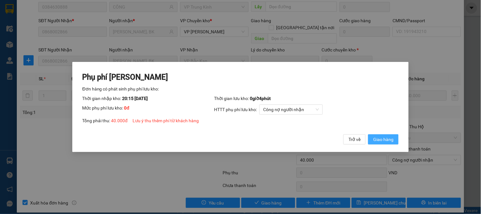
click at [385, 143] on span "Giao hàng" at bounding box center [383, 139] width 20 height 7
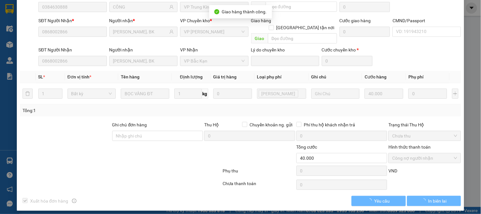
scroll to position [55, 0]
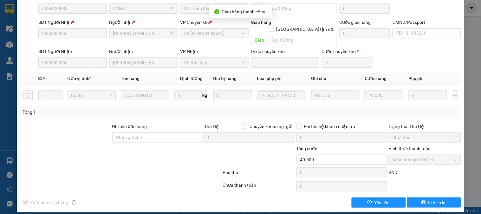
click at [170, 167] on div at bounding box center [120, 173] width 203 height 13
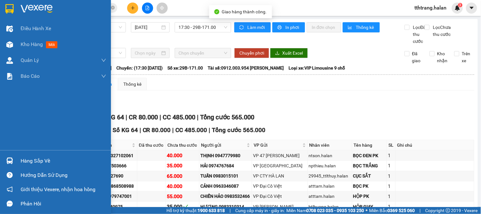
click at [10, 161] on img at bounding box center [9, 160] width 7 height 7
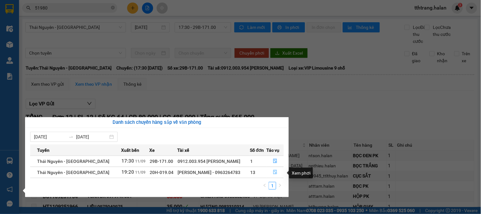
drag, startPoint x: 273, startPoint y: 172, endPoint x: 276, endPoint y: 171, distance: 3.8
click at [273, 172] on icon "file-done" at bounding box center [275, 172] width 4 height 4
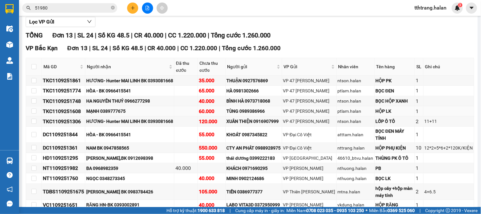
scroll to position [135, 0]
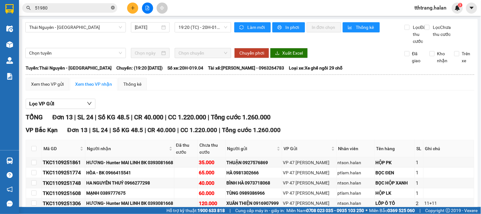
scroll to position [135, 0]
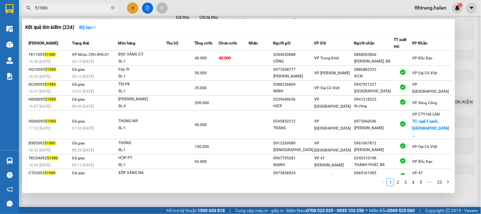
click at [113, 7] on icon "close-circle" at bounding box center [113, 8] width 4 height 4
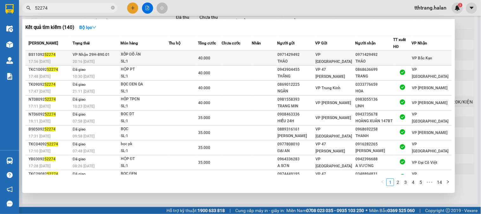
type input "52274"
click at [217, 56] on div "40.000" at bounding box center [209, 58] width 23 height 7
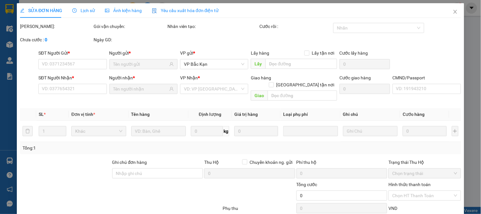
type input "0971429492"
type input "THẢO"
type input "0971429492"
type input "THẢO"
type input "40.000"
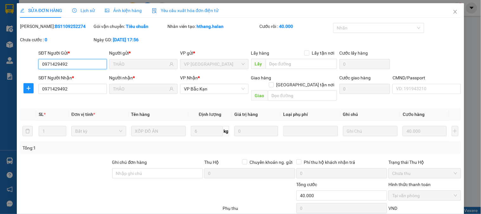
scroll to position [36, 0]
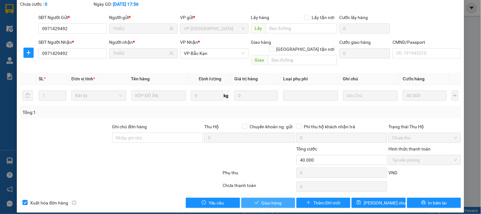
click at [267, 197] on button "Giao hàng" at bounding box center [268, 202] width 54 height 10
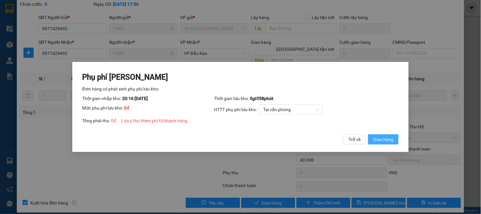
click at [394, 140] on button "Giao hàng" at bounding box center [383, 139] width 30 height 10
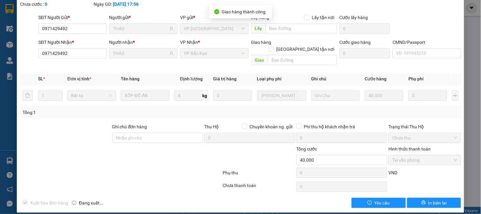
click at [127, 158] on div at bounding box center [83, 156] width 129 height 22
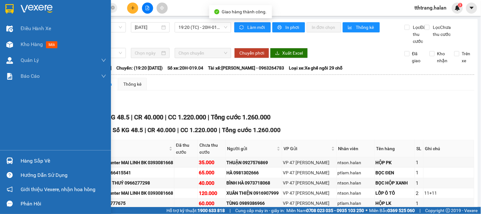
click at [11, 164] on div at bounding box center [9, 160] width 11 height 11
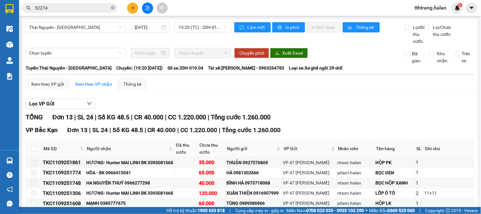
click at [197, 40] on section "Kết quả tìm kiếm ( 140 ) Bộ lọc Mã ĐH Trạng thái Món hàng Thu hộ Tổng cước Chưa…" at bounding box center [240, 107] width 481 height 214
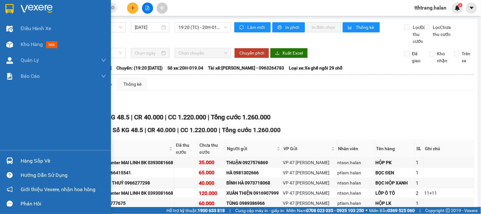
click at [13, 158] on div at bounding box center [9, 160] width 11 height 11
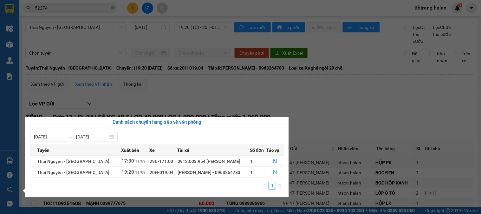
click at [112, 29] on section "Kết quả tìm kiếm ( 140 ) Bộ lọc Mã ĐH Trạng thái Món hàng Thu hộ Tổng cước Chưa…" at bounding box center [240, 107] width 481 height 214
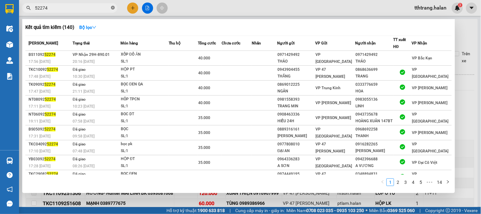
click at [111, 9] on icon "close-circle" at bounding box center [113, 8] width 4 height 4
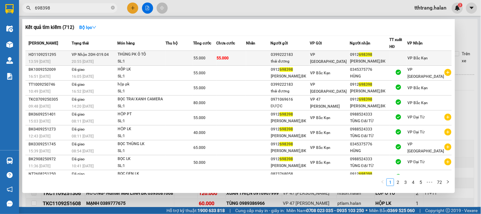
type input "698398"
click at [147, 61] on div "SL: 1" at bounding box center [142, 61] width 48 height 7
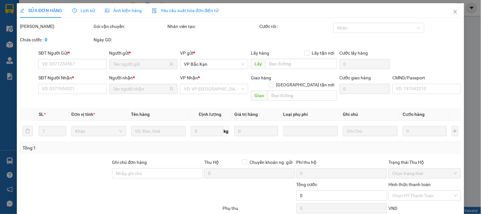
type input "0399222183"
type input "thái dương"
type input "0912698398"
type input "NGUYỄN QUANG TÙNG,BK"
type input "55.000"
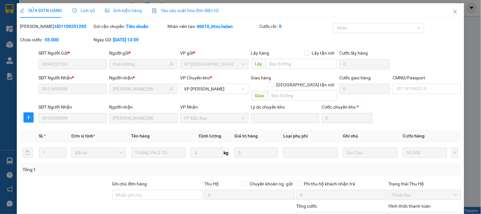
scroll to position [57, 0]
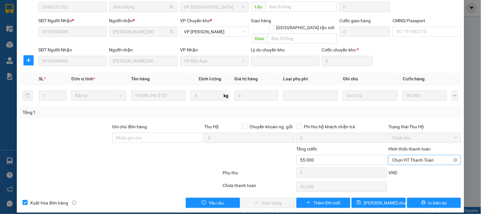
click at [427, 155] on span "Chọn HT Thanh Toán" at bounding box center [424, 160] width 65 height 10
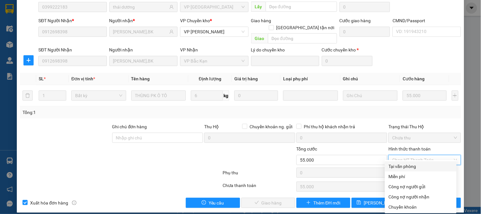
click at [422, 165] on div "Tại văn phòng" at bounding box center [421, 166] width 64 height 7
type input "0"
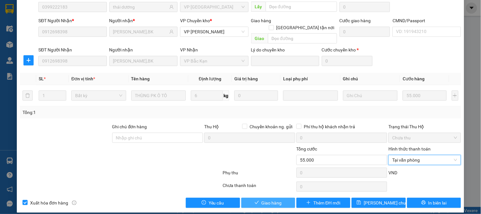
click at [278, 199] on span "Giao hàng" at bounding box center [272, 202] width 20 height 7
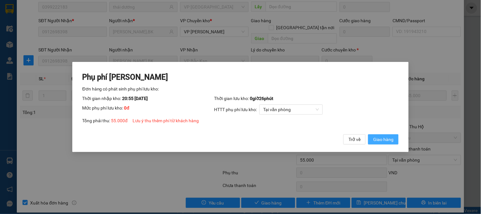
click at [386, 143] on span "Giao hàng" at bounding box center [383, 139] width 20 height 7
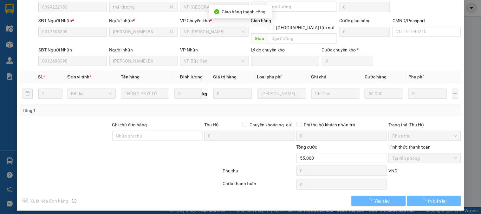
scroll to position [55, 0]
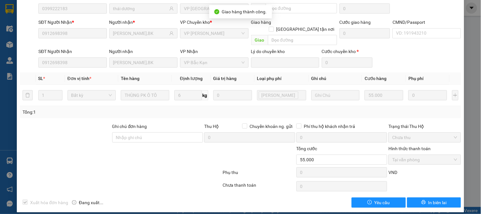
click at [148, 167] on div at bounding box center [120, 173] width 203 height 13
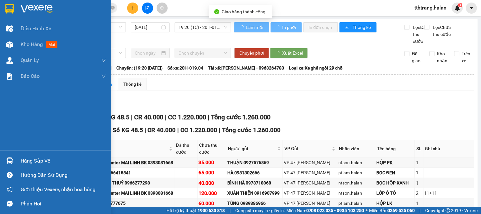
click at [13, 161] on img at bounding box center [9, 160] width 7 height 7
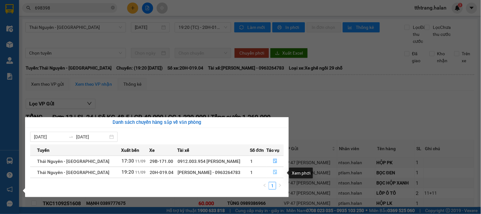
click at [274, 173] on icon "file-done" at bounding box center [275, 172] width 4 height 4
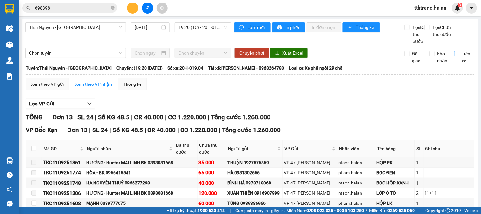
click at [454, 56] on input "Trên xe" at bounding box center [456, 53] width 5 height 5
checkbox input "true"
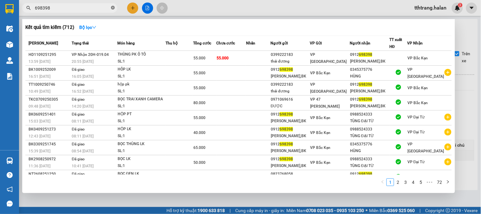
click at [112, 7] on icon "close-circle" at bounding box center [113, 8] width 4 height 4
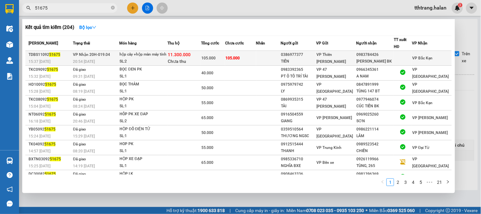
type input "51675"
click at [218, 65] on td "105.000" at bounding box center [213, 58] width 24 height 15
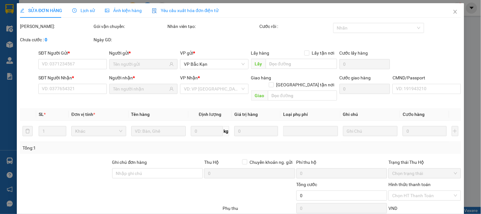
type input "0386977377"
type input "TIẾN"
type input "0983784426"
type input "TRIỆU VĂN HẢI BK"
checkbox input "true"
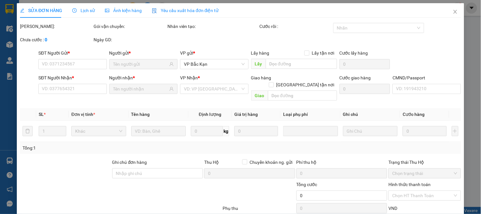
type input "11.300.000"
type input "80.000"
type input "105.000"
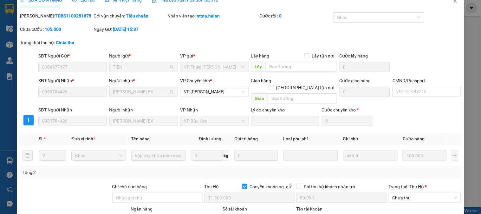
scroll to position [93, 0]
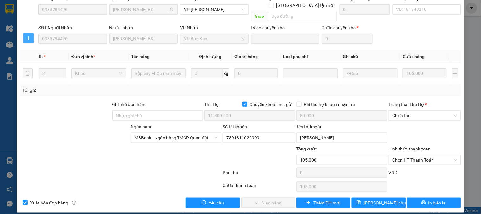
click at [27, 36] on icon "plus" at bounding box center [28, 38] width 5 height 5
click at [43, 55] on span "Chuyển hoàn" at bounding box center [40, 54] width 26 height 7
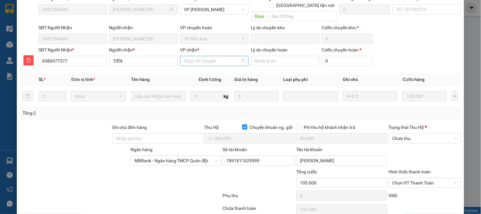
click at [216, 58] on input "VP nhận *" at bounding box center [212, 61] width 56 height 10
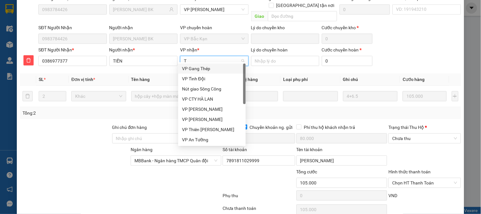
type input "TH"
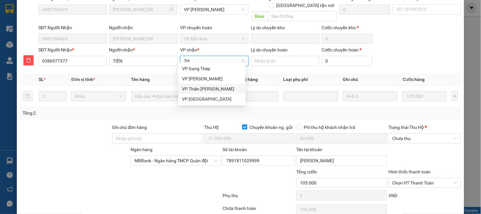
click at [214, 88] on div "VP Thiên [PERSON_NAME]" at bounding box center [212, 88] width 60 height 7
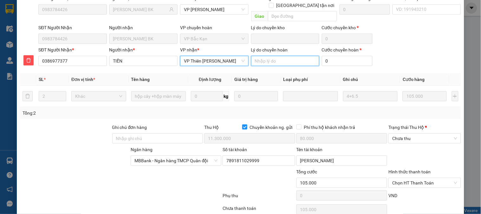
click at [274, 56] on input "Lý do chuyển hoàn" at bounding box center [285, 61] width 68 height 10
click at [277, 58] on input "Lý do chuyển hoàn" at bounding box center [285, 61] width 68 height 10
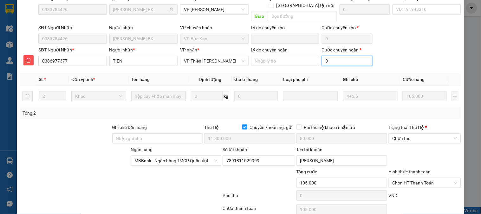
click at [345, 57] on input "0" at bounding box center [347, 61] width 51 height 10
click at [278, 56] on input "Lý do chuyển hoàn" at bounding box center [285, 61] width 68 height 10
click at [338, 56] on input "0" at bounding box center [347, 61] width 51 height 10
click at [277, 56] on input "Lý do chuyển hoàn" at bounding box center [285, 61] width 68 height 10
click at [257, 111] on div "Tổng: 2" at bounding box center [240, 113] width 441 height 12
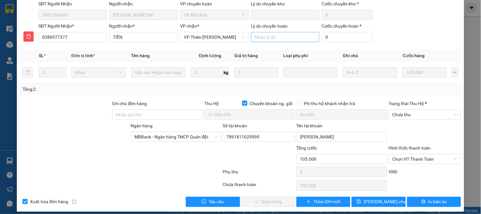
scroll to position [0, 0]
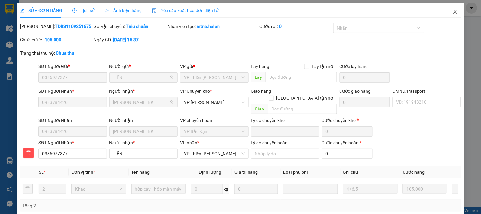
click at [453, 13] on icon "close" at bounding box center [454, 12] width 3 height 4
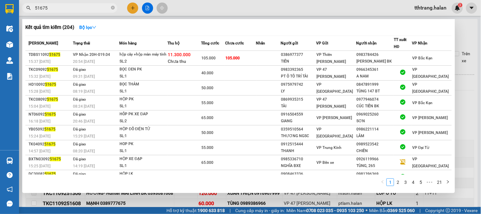
click at [85, 10] on input "51675" at bounding box center [72, 7] width 75 height 7
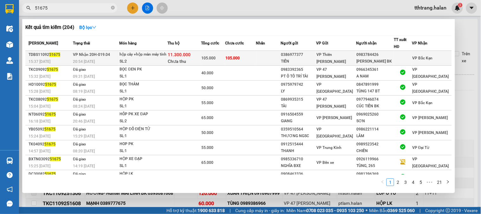
click at [201, 65] on div "11.300.000 Chưa thu" at bounding box center [184, 57] width 33 height 13
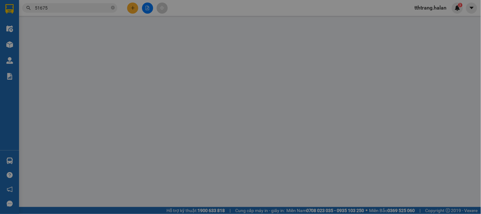
type input "0386977377"
type input "TIẾN"
type input "0983784426"
type input "TRIỆU VĂN HẢI BK"
checkbox input "true"
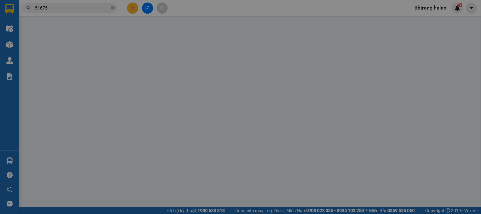
type input "11.300.000"
type input "80.000"
type input "105.000"
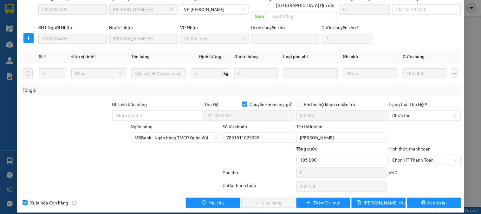
scroll to position [10, 0]
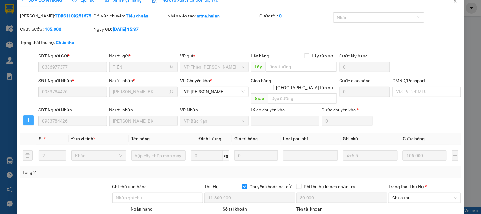
click at [29, 118] on button "button" at bounding box center [28, 120] width 10 height 10
click at [42, 135] on span "Chuyển hoàn" at bounding box center [40, 136] width 26 height 7
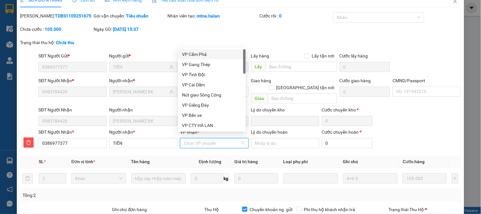
click at [220, 139] on input "VP nhận *" at bounding box center [212, 143] width 56 height 10
type input "TH"
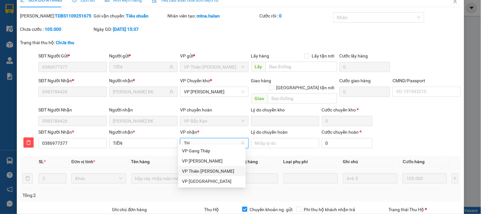
click at [213, 170] on div "VP Thiên [PERSON_NAME]" at bounding box center [212, 170] width 60 height 7
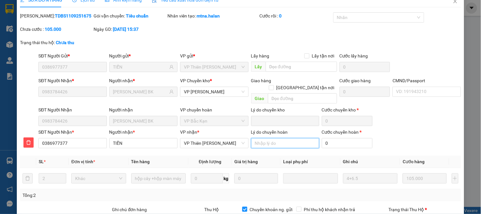
click at [273, 138] on input "Lý do chuyển hoàn" at bounding box center [285, 143] width 68 height 10
type input "NGƯỜI NHẬN YC CHUYỀN HOÀN"
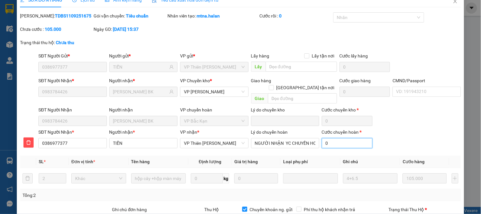
click at [344, 139] on input "0" at bounding box center [347, 143] width 51 height 10
type input "105.005"
type input "5"
type input "105.055"
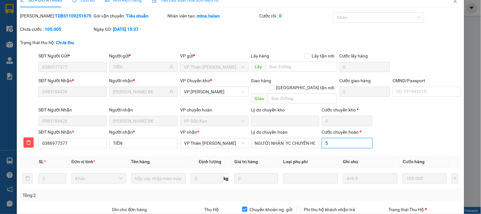
type input "105.055"
type input "55"
type input "160.000"
type input "55.000"
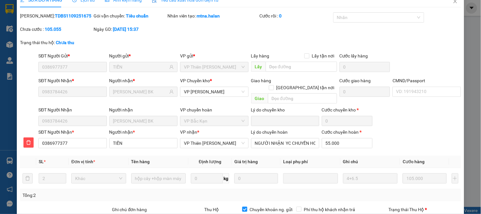
click at [349, 156] on th "Ghi chú" at bounding box center [370, 161] width 60 height 12
click at [421, 131] on div "SĐT Người Nhận * 0386977377 Người nhận * TIẾN VP nhận * VP Thiên Đường Bảo Sơn …" at bounding box center [249, 139] width 425 height 22
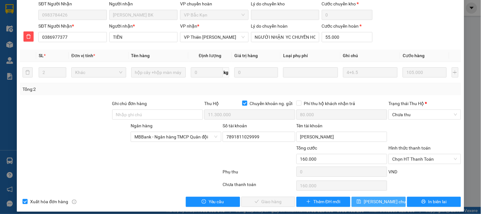
click at [388, 198] on span "[PERSON_NAME] chuyển hoàn" at bounding box center [394, 201] width 60 height 7
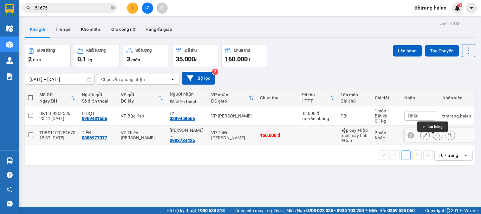
click at [436, 137] on icon at bounding box center [438, 135] width 4 height 4
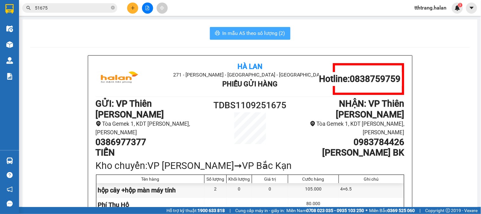
click at [252, 32] on span "In mẫu A5 theo số lượng (2)" at bounding box center [254, 33] width 63 height 8
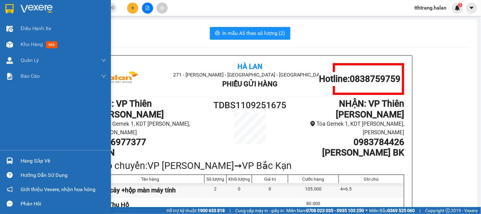
click at [9, 156] on div at bounding box center [9, 160] width 11 height 11
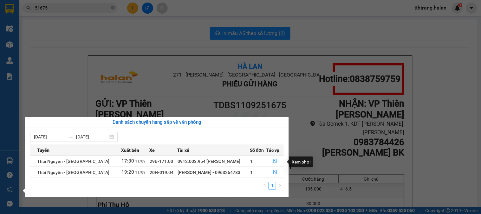
click at [274, 158] on button "button" at bounding box center [275, 161] width 17 height 10
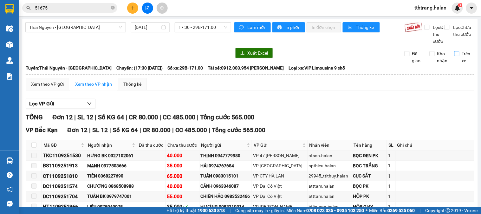
click at [454, 56] on input "Trên xe" at bounding box center [456, 53] width 5 height 5
checkbox input "true"
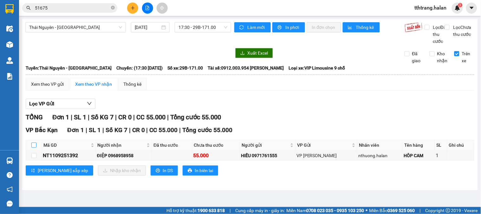
click at [32, 147] on input "checkbox" at bounding box center [33, 144] width 5 height 5
checkbox input "true"
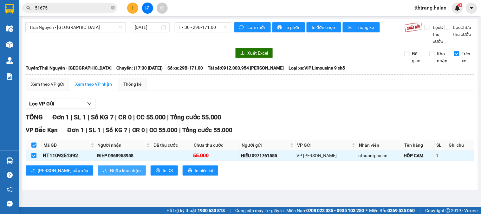
click at [110, 174] on span "Nhập kho nhận" at bounding box center [125, 170] width 31 height 7
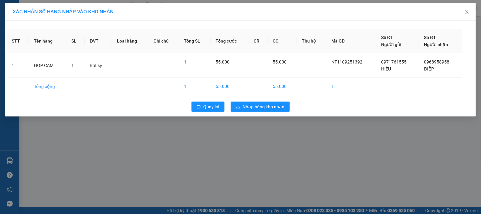
click at [264, 100] on div "Quay lại Nhập hàng kho nhận" at bounding box center [241, 106] width 468 height 16
click at [260, 107] on span "Nhập hàng kho nhận" at bounding box center [264, 106] width 42 height 7
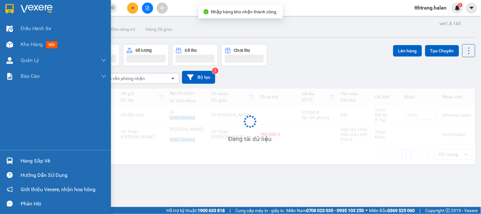
click at [11, 161] on img at bounding box center [9, 160] width 7 height 7
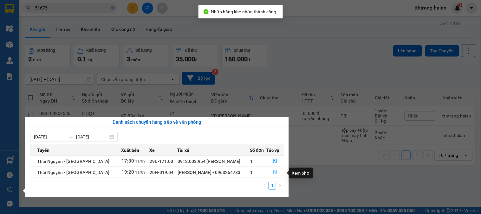
click at [273, 172] on icon "file-done" at bounding box center [275, 172] width 4 height 4
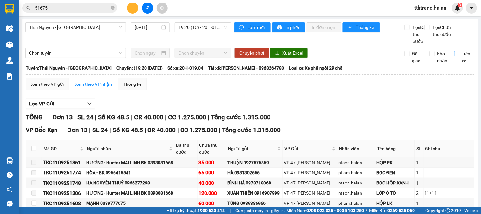
click at [454, 56] on input "Trên xe" at bounding box center [456, 53] width 5 height 5
checkbox input "true"
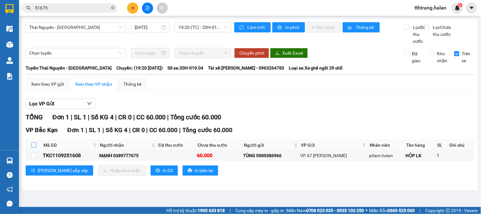
click at [36, 147] on input "checkbox" at bounding box center [33, 144] width 5 height 5
checkbox input "true"
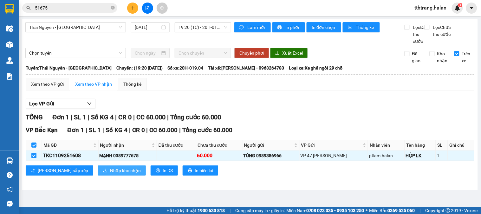
click at [103, 172] on icon "download" at bounding box center [105, 170] width 4 height 4
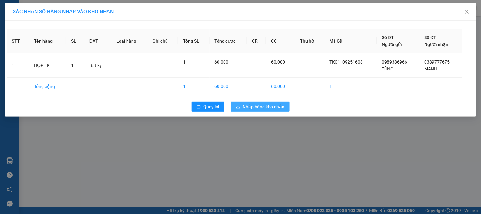
click at [266, 108] on span "Nhập hàng kho nhận" at bounding box center [264, 106] width 42 height 7
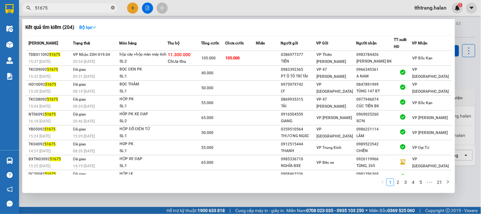
click at [113, 6] on icon "close-circle" at bounding box center [113, 8] width 4 height 4
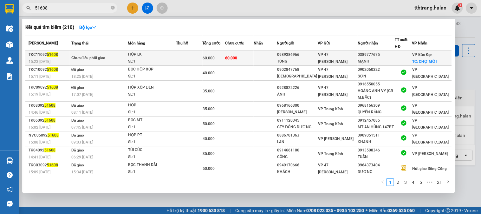
type input "51608"
click at [191, 58] on td at bounding box center [189, 58] width 26 height 15
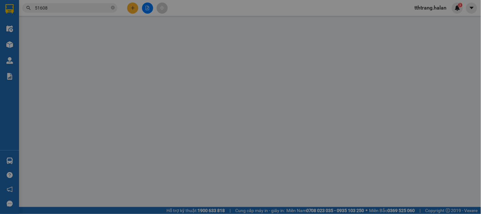
type input "0989386966"
type input "TÙNG"
type input "0389777675"
type input "MẠNH"
checkbox input "true"
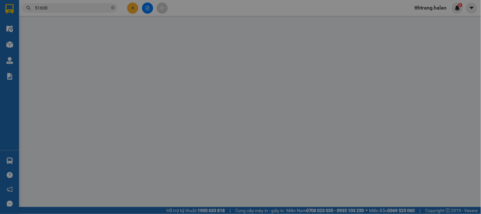
type input "CHỢ MỚI"
type input "20.000"
type input "60.000"
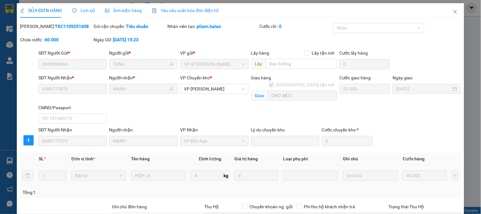
scroll to position [87, 0]
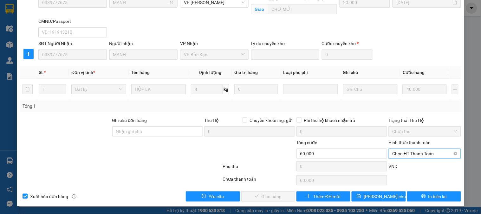
click at [401, 150] on span "Chọn HT Thanh Toán" at bounding box center [424, 154] width 65 height 10
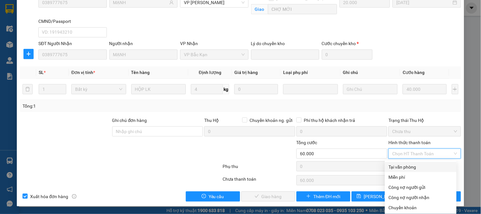
drag, startPoint x: 400, startPoint y: 163, endPoint x: 272, endPoint y: 187, distance: 130.9
click at [399, 163] on div "Tại văn phòng" at bounding box center [421, 166] width 64 height 7
type input "0"
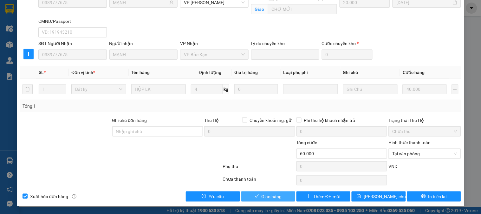
click at [259, 191] on button "Giao hàng" at bounding box center [268, 196] width 54 height 10
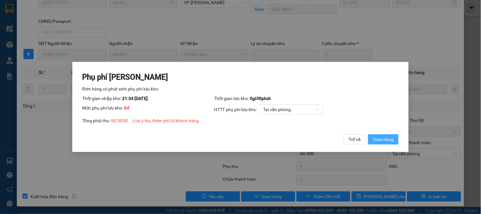
click at [384, 141] on span "Giao hàng" at bounding box center [383, 139] width 20 height 7
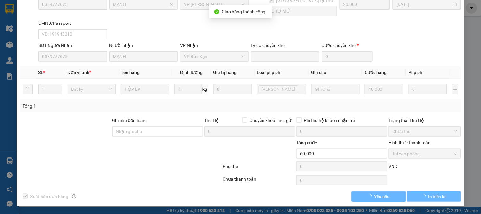
scroll to position [86, 0]
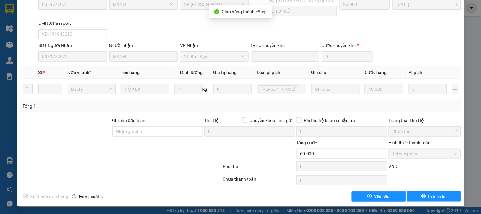
drag, startPoint x: 163, startPoint y: 157, endPoint x: 163, endPoint y: 154, distance: 3.2
click at [163, 156] on div at bounding box center [185, 150] width 74 height 22
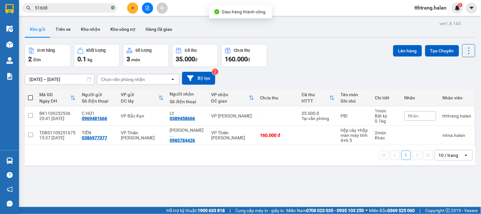
click at [113, 10] on span at bounding box center [113, 8] width 4 height 6
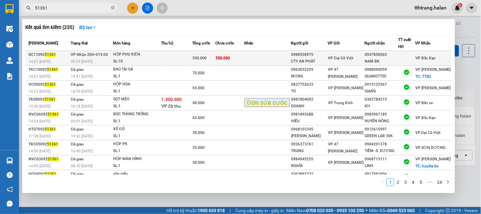
type input "51361"
click at [161, 61] on div "SL: 10" at bounding box center [137, 61] width 48 height 7
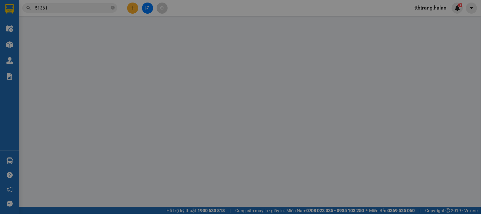
type input "0988928975"
type input "CTY AN PHÁT"
type input "0947858565"
type input "NAM BK"
type input "006090006564"
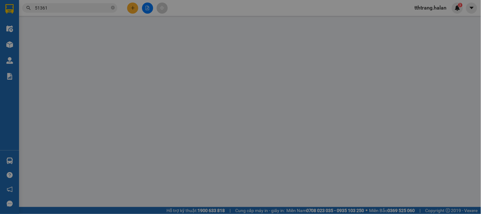
type input "550.000"
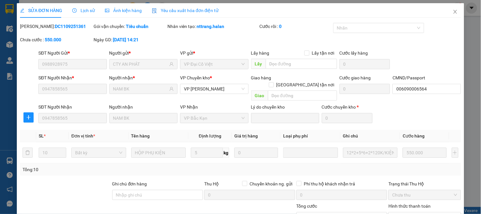
scroll to position [57, 0]
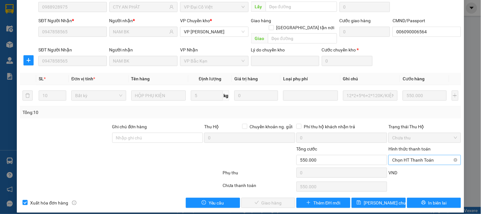
click at [426, 156] on span "Chọn HT Thanh Toán" at bounding box center [424, 160] width 65 height 10
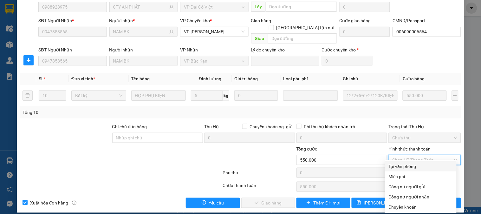
drag, startPoint x: 422, startPoint y: 164, endPoint x: 261, endPoint y: 198, distance: 164.6
click at [420, 165] on div "Tại văn phòng" at bounding box center [421, 166] width 64 height 7
type input "0"
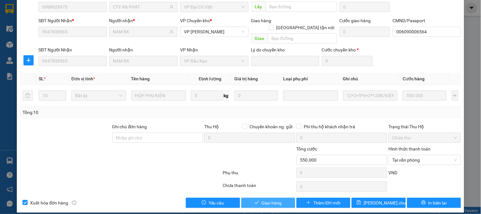
click at [262, 199] on span "Giao hàng" at bounding box center [272, 202] width 20 height 7
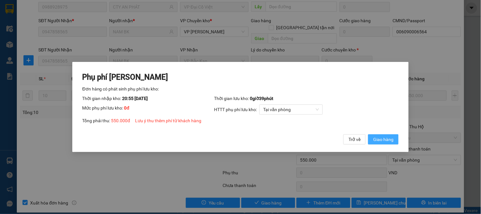
click at [378, 143] on span "Giao hàng" at bounding box center [383, 139] width 20 height 7
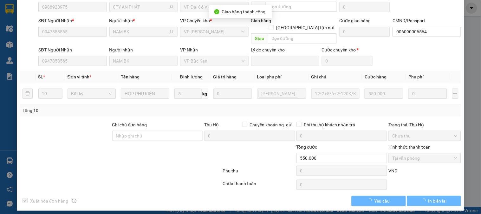
scroll to position [55, 0]
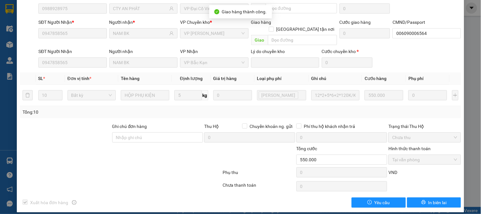
click at [156, 66] on div "Total Paid Fee 550.000 Total UnPaid Fee 0 Cash Collection Total Fee Mã ĐH: DC11…" at bounding box center [240, 87] width 441 height 240
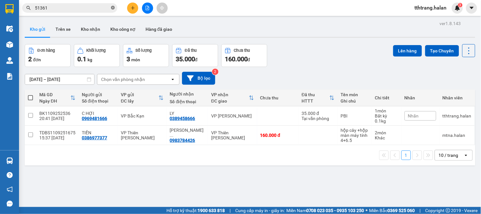
click at [112, 10] on span at bounding box center [113, 8] width 4 height 6
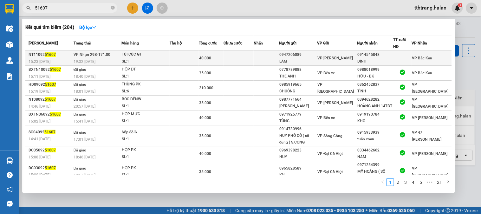
type input "51607"
click at [169, 58] on div "SL: 1" at bounding box center [146, 61] width 48 height 7
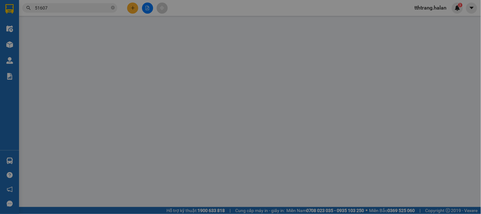
type input "0947206089"
type input "LÂM"
type input "0914545848"
type input "DĨNH"
type input "40.000"
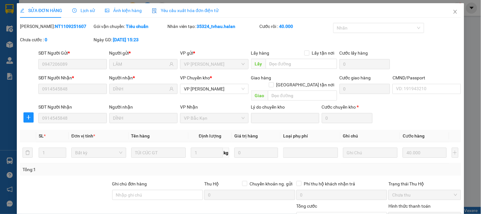
scroll to position [57, 0]
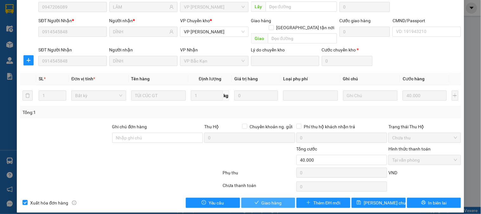
click at [275, 199] on span "Giao hàng" at bounding box center [272, 202] width 20 height 7
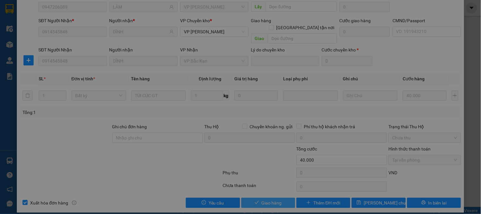
click at [368, 134] on button "Giao hàng" at bounding box center [383, 139] width 30 height 10
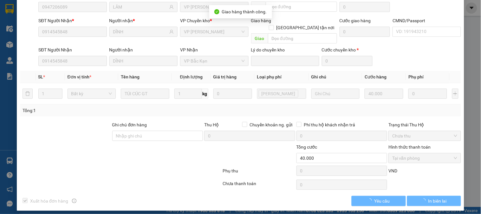
scroll to position [55, 0]
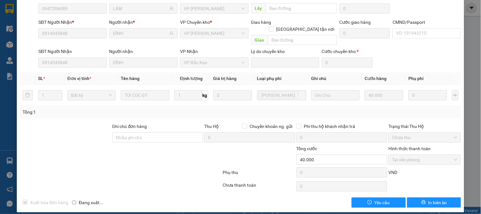
click at [470, 151] on div "SỬA ĐƠN HÀNG Lịch sử Ảnh kiện hàng Yêu cầu xuất hóa đơn điện tử Total Paid Fee …" at bounding box center [240, 107] width 481 height 214
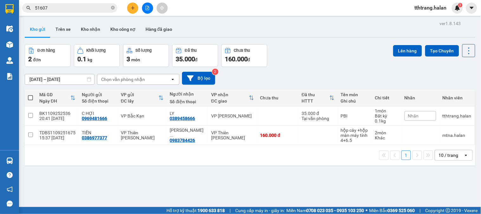
click at [113, 7] on icon "close-circle" at bounding box center [113, 8] width 4 height 4
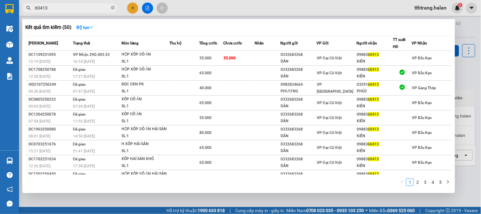
type input "60413"
click at [178, 58] on td at bounding box center [185, 58] width 30 height 15
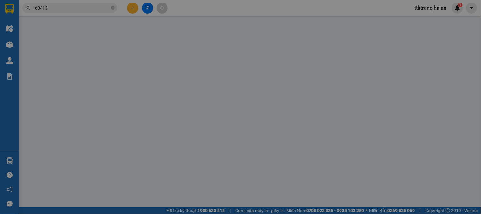
type input "0332683268"
type input "DÂN"
type input "0988360413"
type input "KIÊN"
type input "55.000"
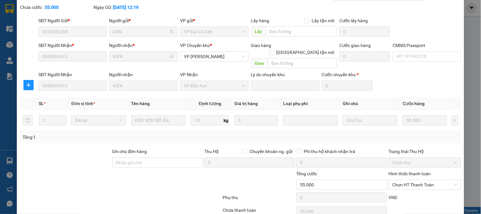
scroll to position [57, 0]
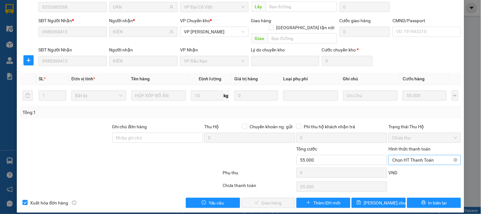
click at [426, 155] on span "Chọn HT Thanh Toán" at bounding box center [424, 160] width 65 height 10
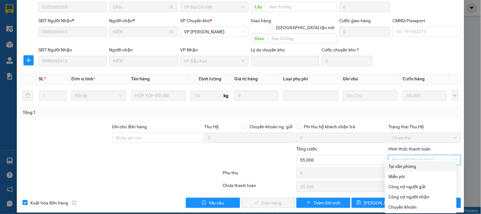
click at [417, 166] on div "Tại văn phòng" at bounding box center [421, 166] width 64 height 7
type input "0"
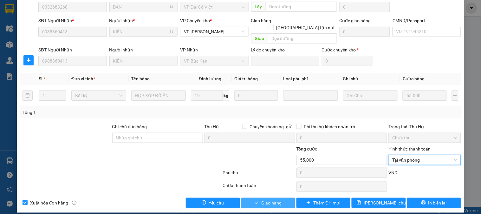
click at [271, 199] on span "Giao hàng" at bounding box center [272, 202] width 20 height 7
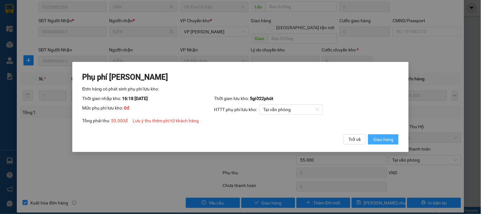
click at [390, 141] on span "Giao hàng" at bounding box center [383, 139] width 20 height 7
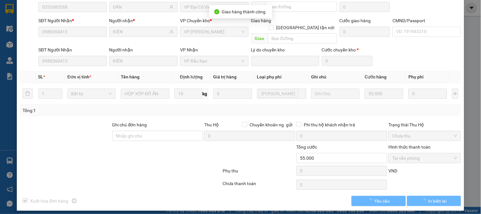
scroll to position [55, 0]
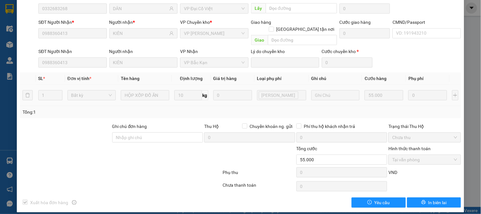
click at [417, 97] on td "0" at bounding box center [428, 95] width 44 height 21
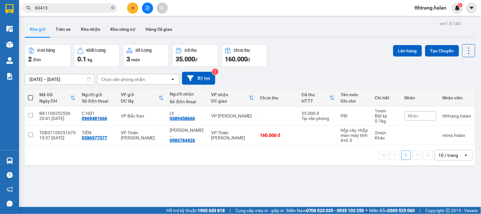
click at [281, 168] on div "ver 1.8.143 Kho gửi Trên xe Kho nhận Kho công nợ Hàng đã giao Đơn hàng 2 đơn Kh…" at bounding box center [250, 126] width 456 height 214
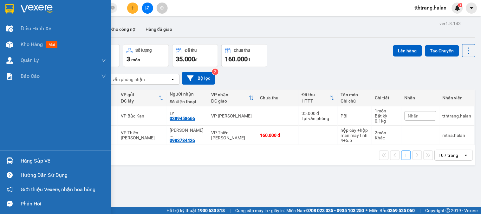
click at [22, 161] on div "Hàng sắp về" at bounding box center [64, 161] width 86 height 10
